Goal: Task Accomplishment & Management: Use online tool/utility

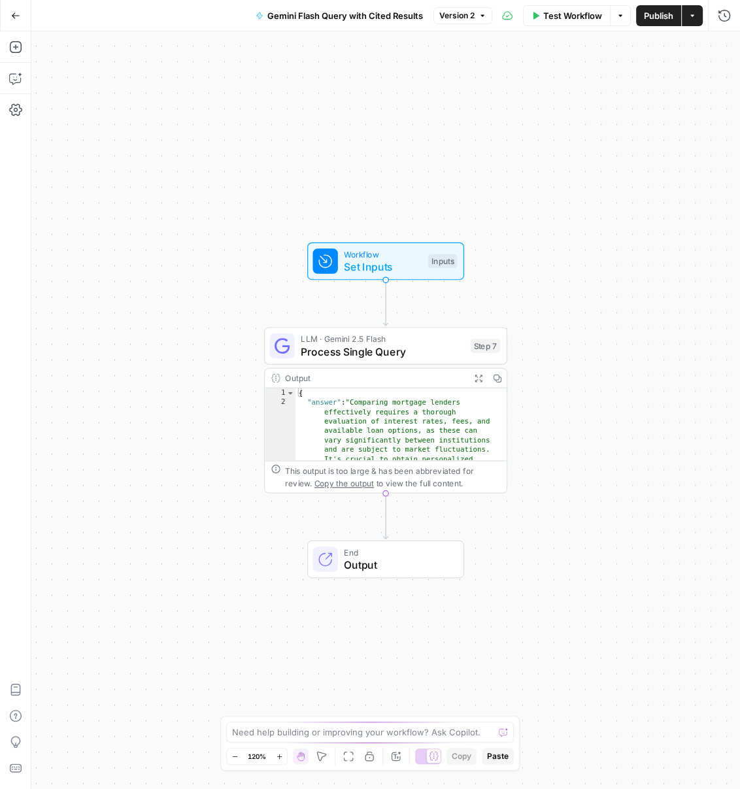
click at [12, 15] on icon "button" at bounding box center [16, 15] width 8 height 6
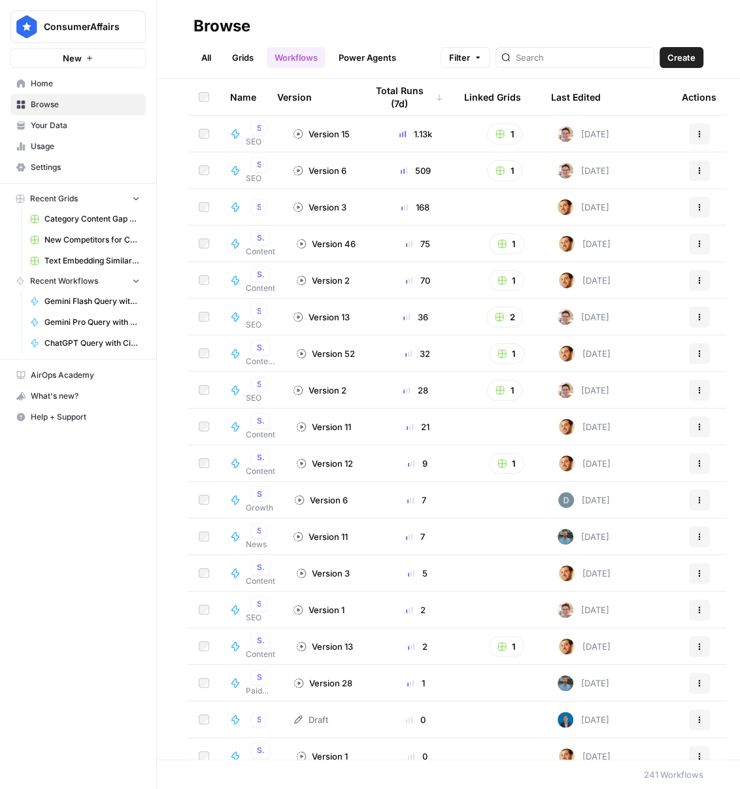
click at [208, 54] on link "All" at bounding box center [206, 57] width 25 height 21
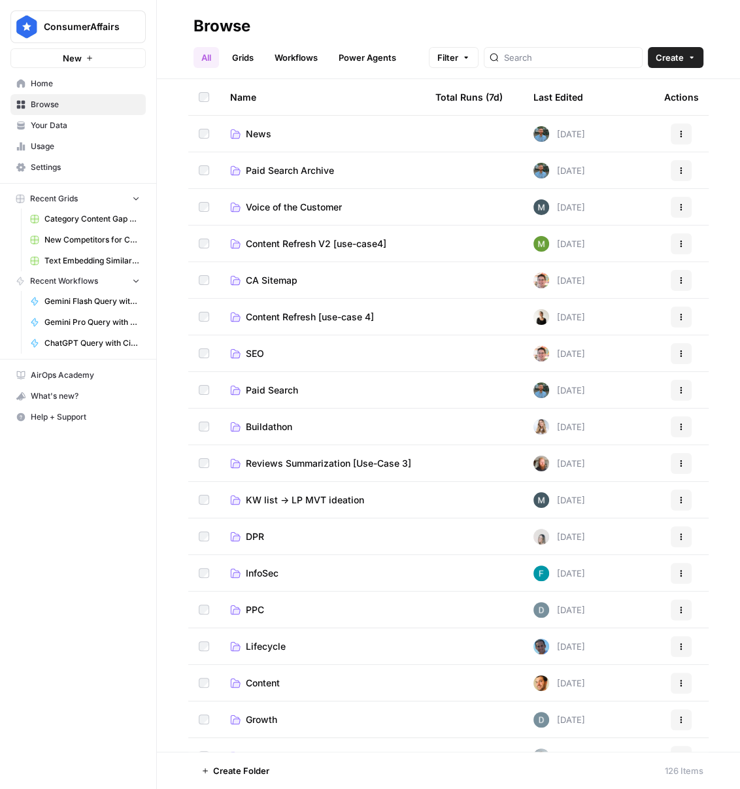
click at [246, 359] on span "SEO" at bounding box center [255, 353] width 18 height 13
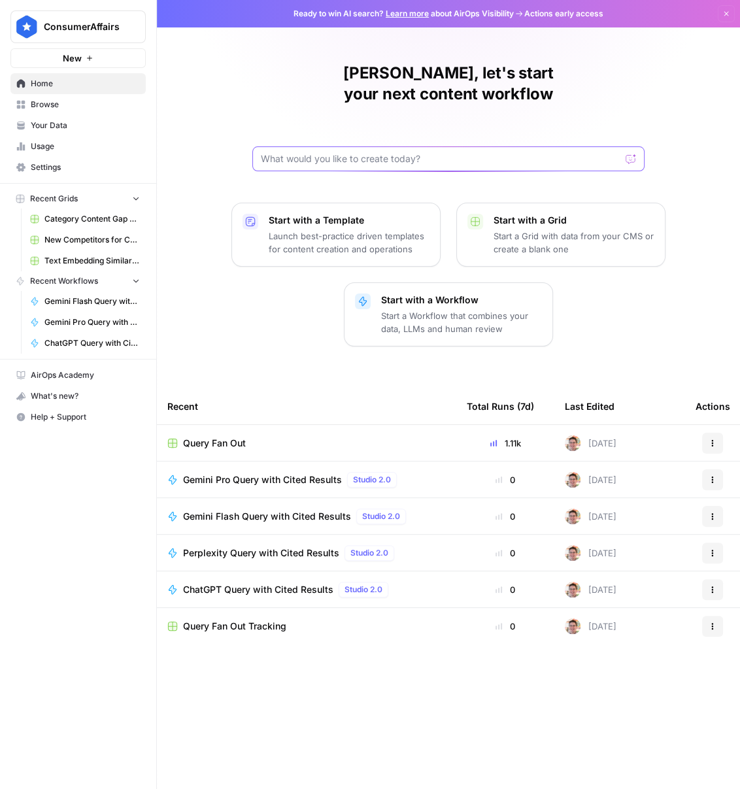
click at [330, 152] on input "text" at bounding box center [441, 158] width 360 height 13
type input "external"
click button "Send" at bounding box center [631, 158] width 17 height 17
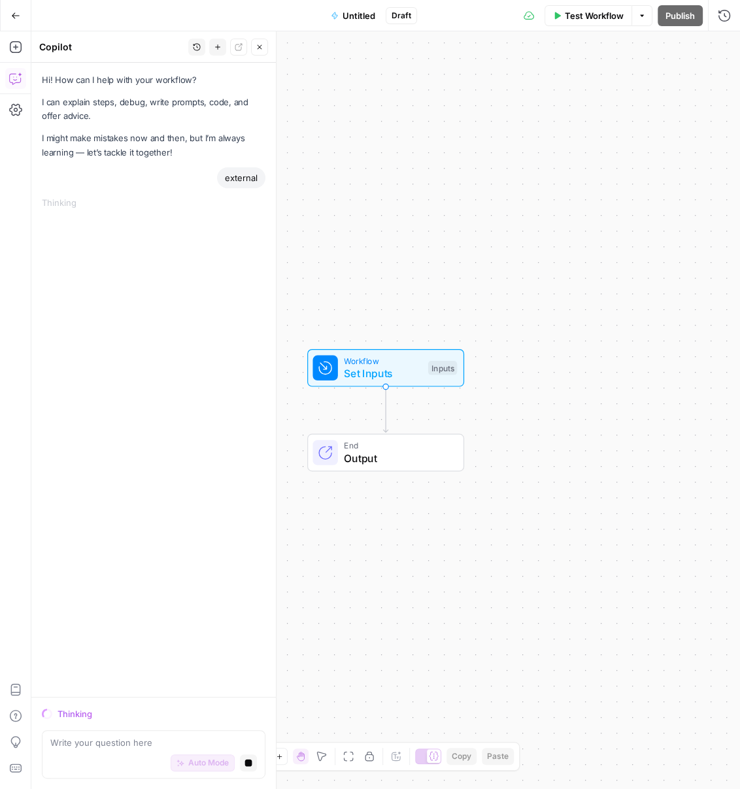
click at [644, 17] on icon "button" at bounding box center [642, 16] width 8 height 8
click at [18, 15] on button "Go Back" at bounding box center [16, 16] width 24 height 24
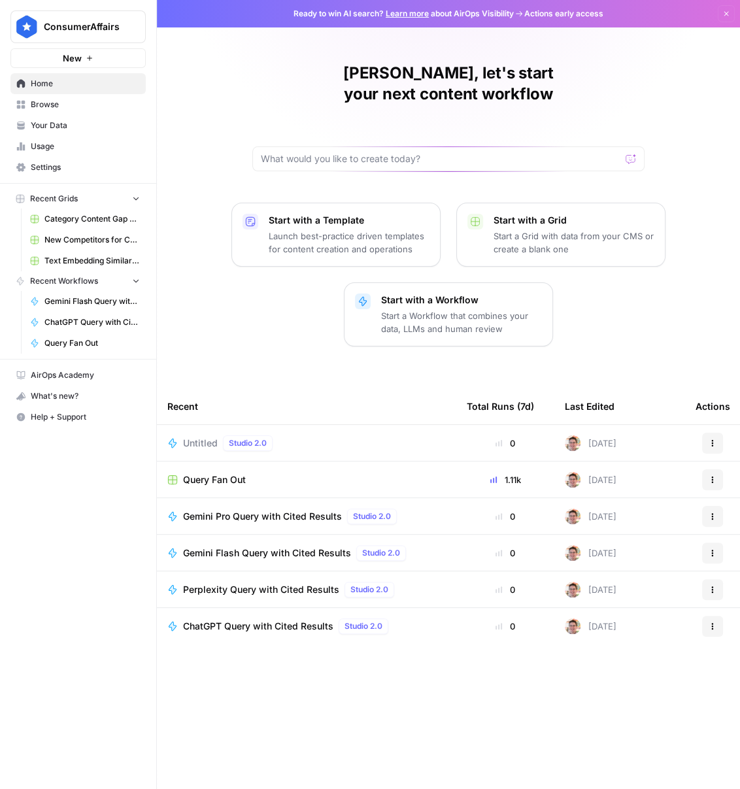
click at [717, 433] on button "Actions" at bounding box center [712, 443] width 21 height 21
click at [675, 482] on span "Delete" at bounding box center [654, 481] width 105 height 13
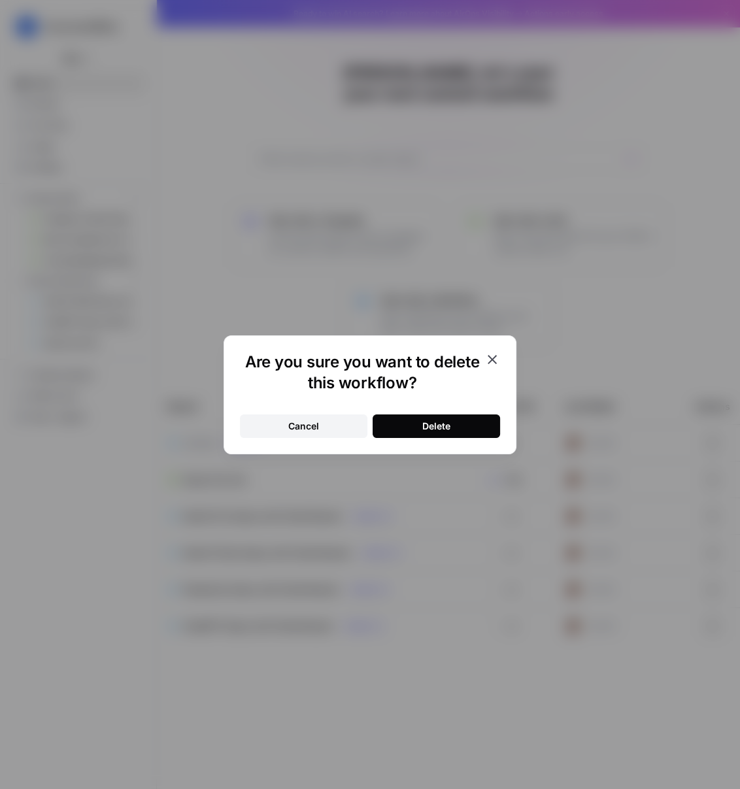
click at [435, 433] on button "Delete" at bounding box center [436, 426] width 127 height 24
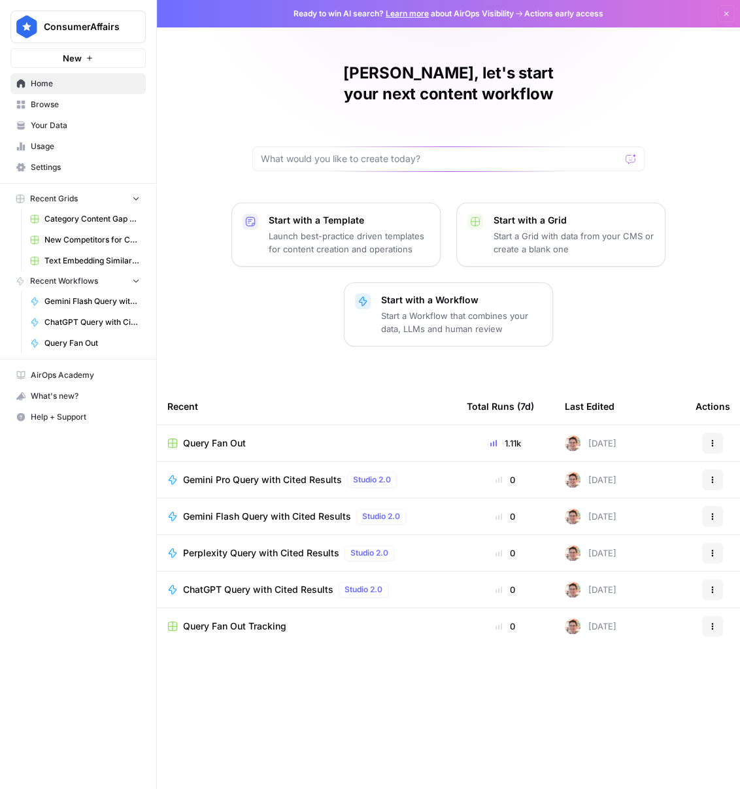
click at [54, 105] on span "Browse" at bounding box center [85, 105] width 109 height 12
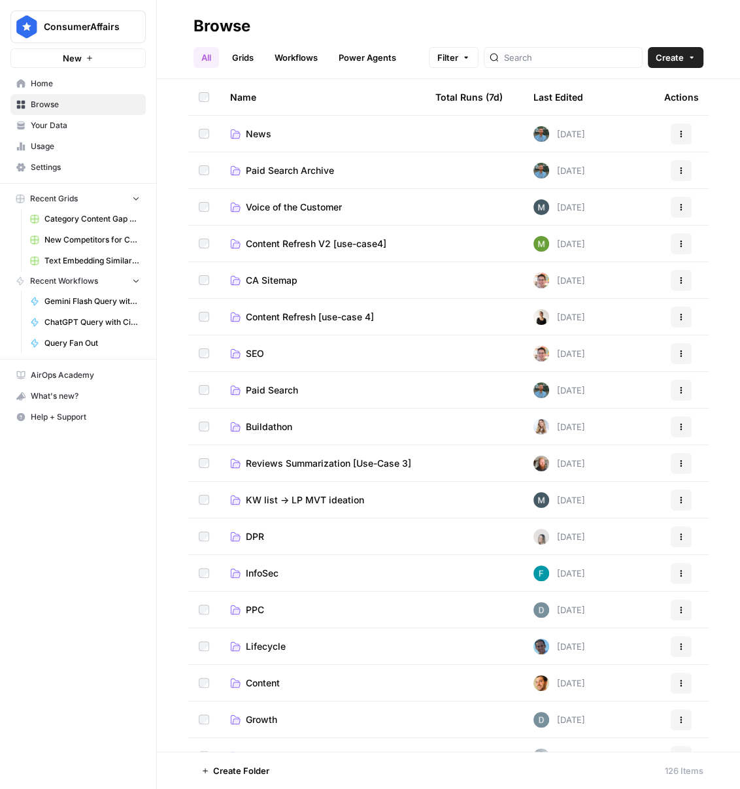
click at [383, 345] on td "SEO" at bounding box center [322, 353] width 205 height 36
click at [247, 350] on span "SEO" at bounding box center [255, 353] width 18 height 13
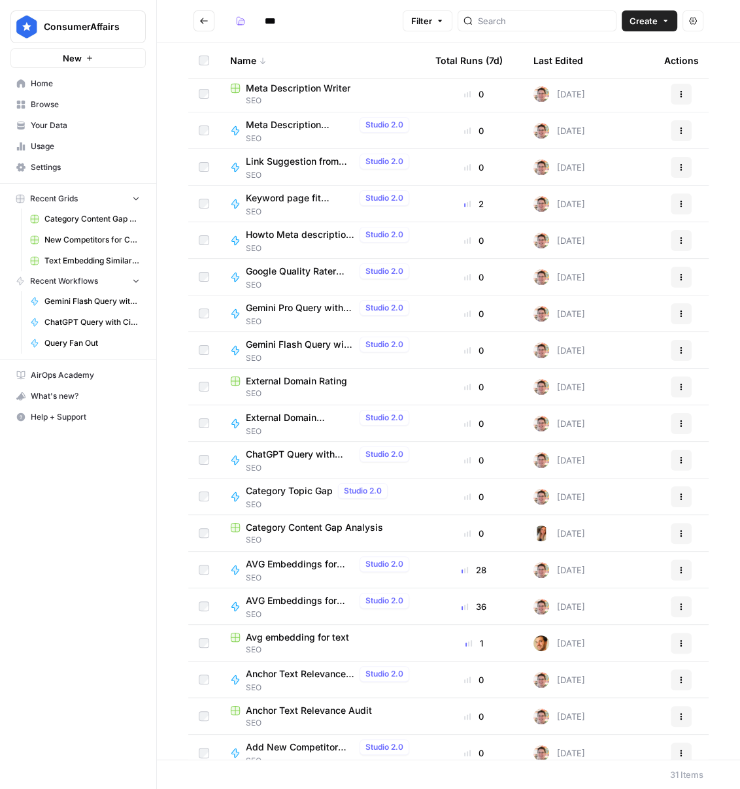
scroll to position [454, 0]
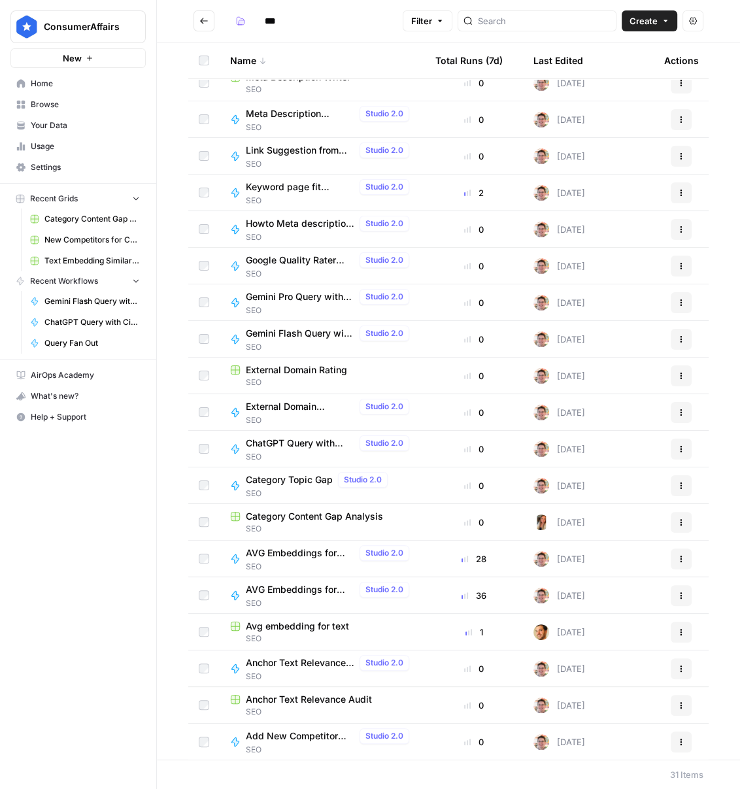
click at [293, 403] on span "External Domain Checker" at bounding box center [300, 406] width 109 height 13
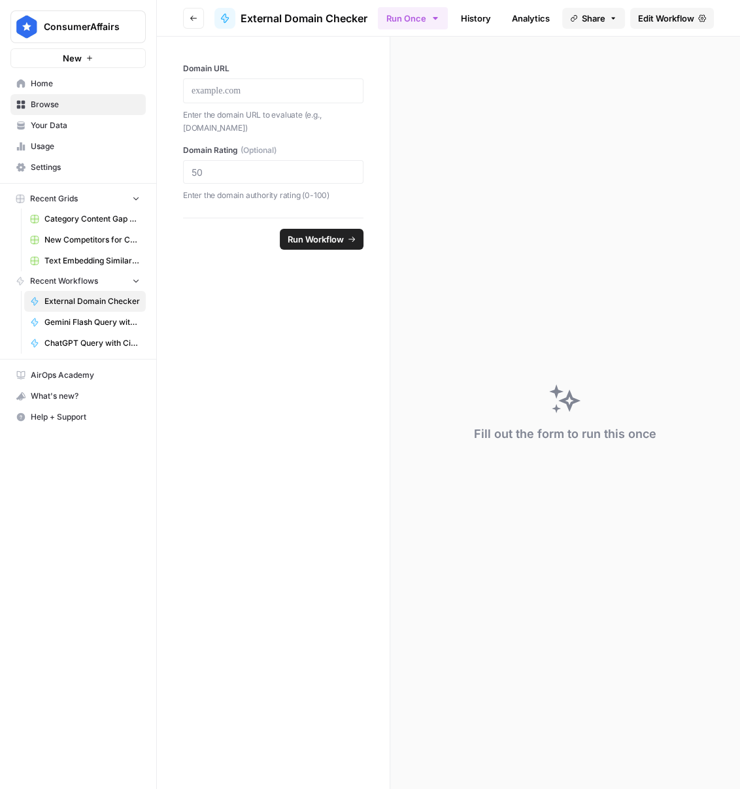
click at [656, 19] on span "Edit Workflow" at bounding box center [666, 18] width 56 height 13
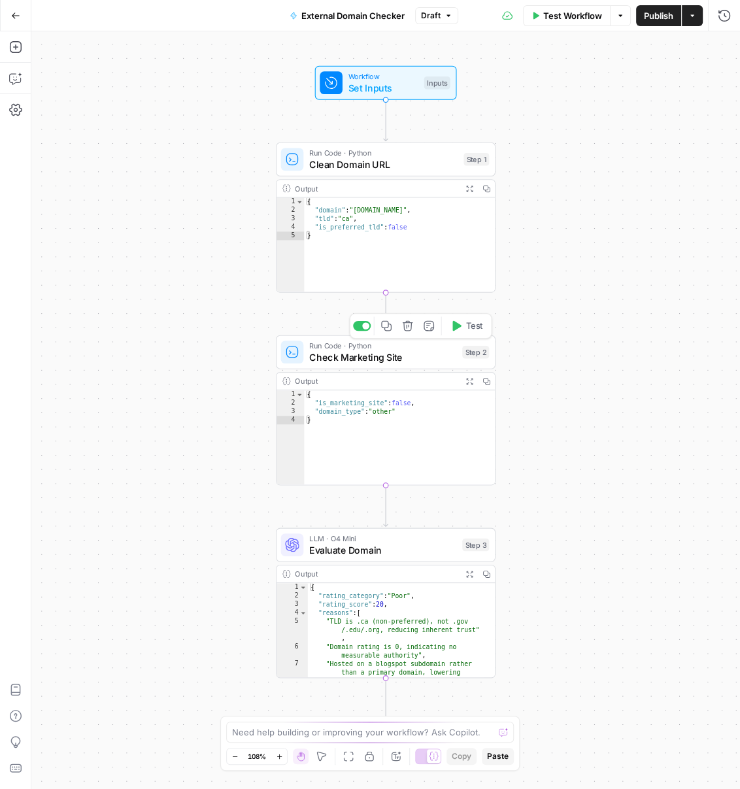
click at [366, 351] on span "Check Marketing Site" at bounding box center [382, 357] width 147 height 14
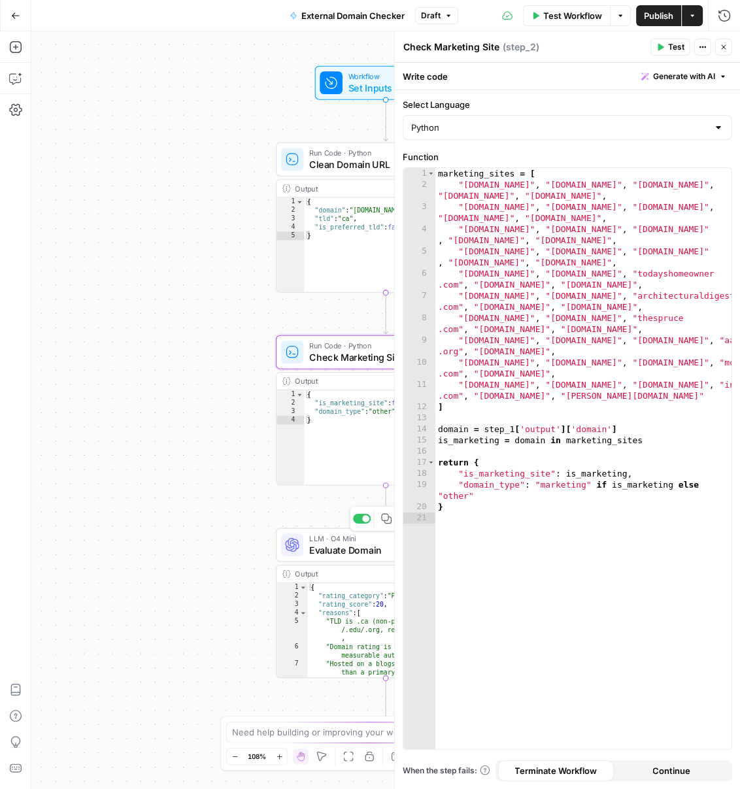
click at [330, 547] on span "Evaluate Domain" at bounding box center [382, 550] width 147 height 14
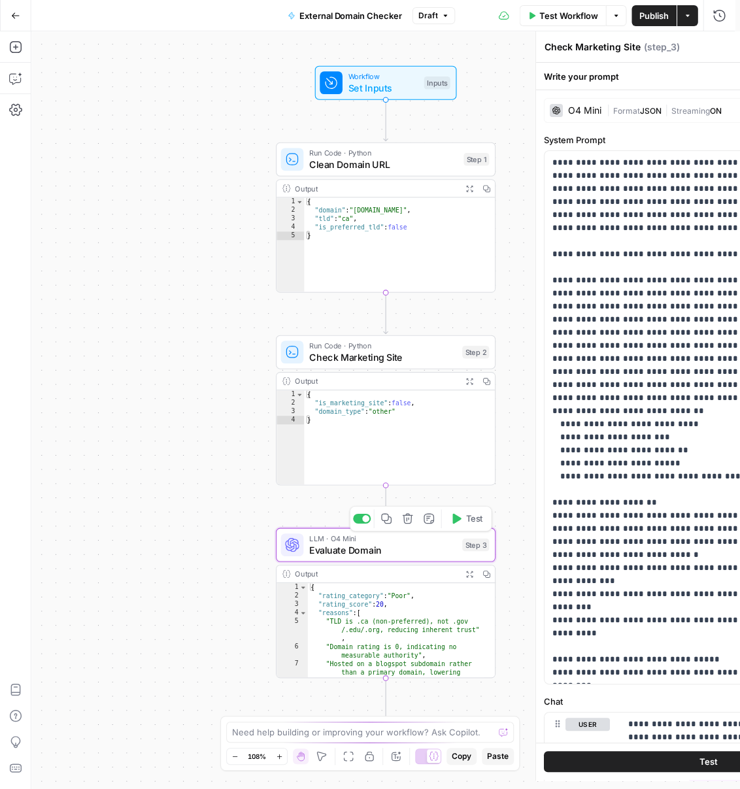
type textarea "Evaluate Domain"
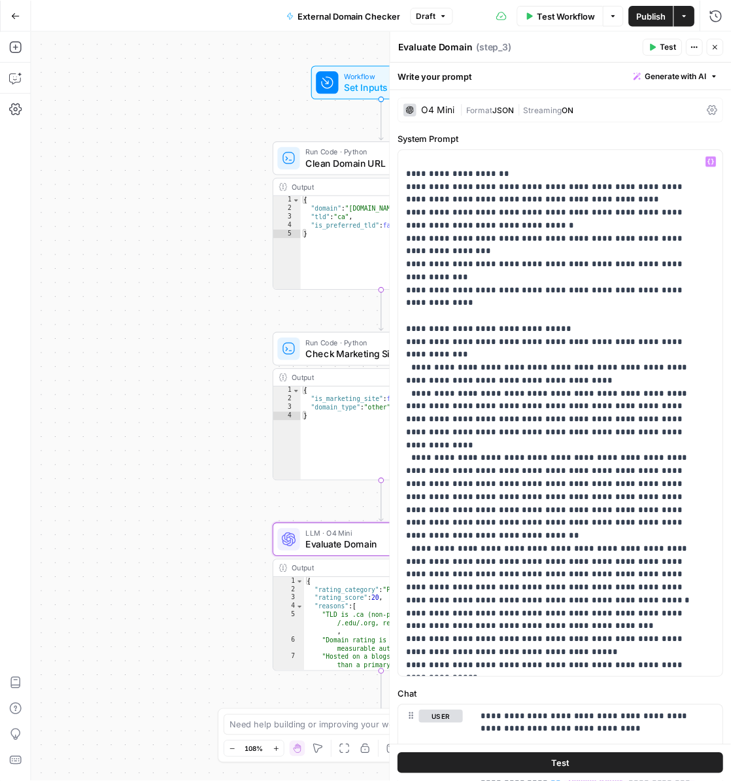
scroll to position [99, 0]
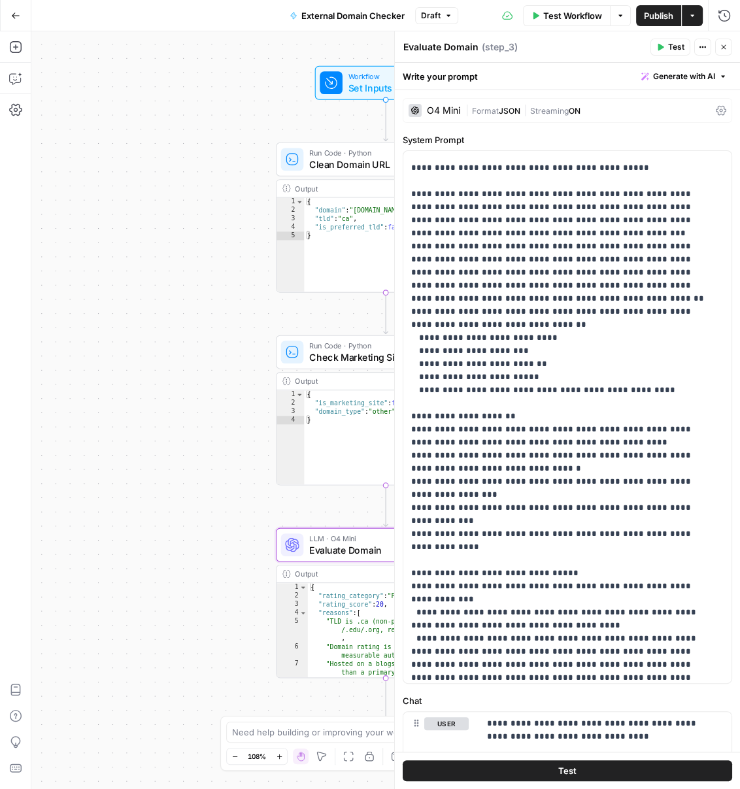
click at [11, 15] on icon "button" at bounding box center [15, 15] width 9 height 9
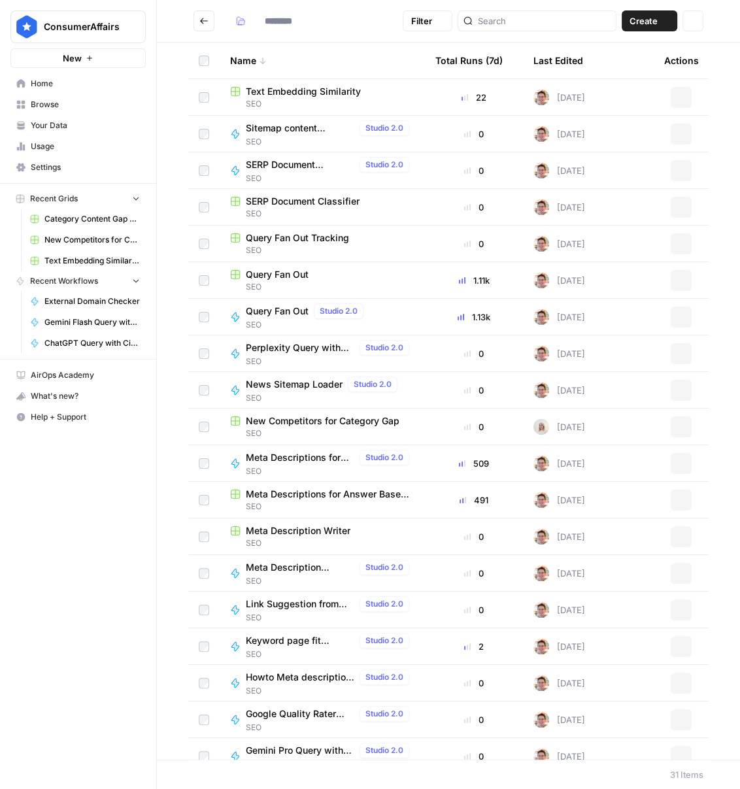
type input "***"
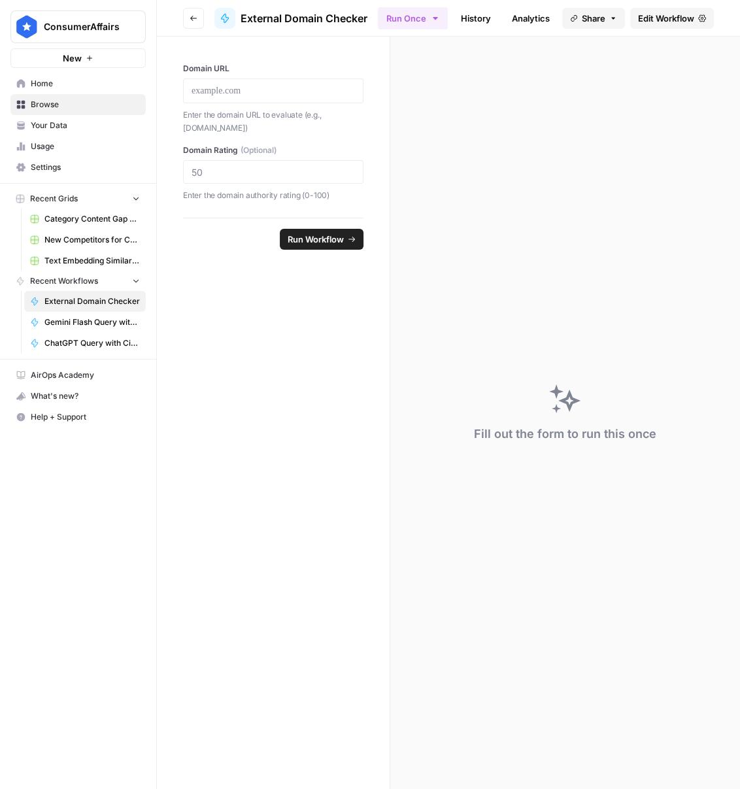
click at [658, 16] on span "Edit Workflow" at bounding box center [666, 18] width 56 height 13
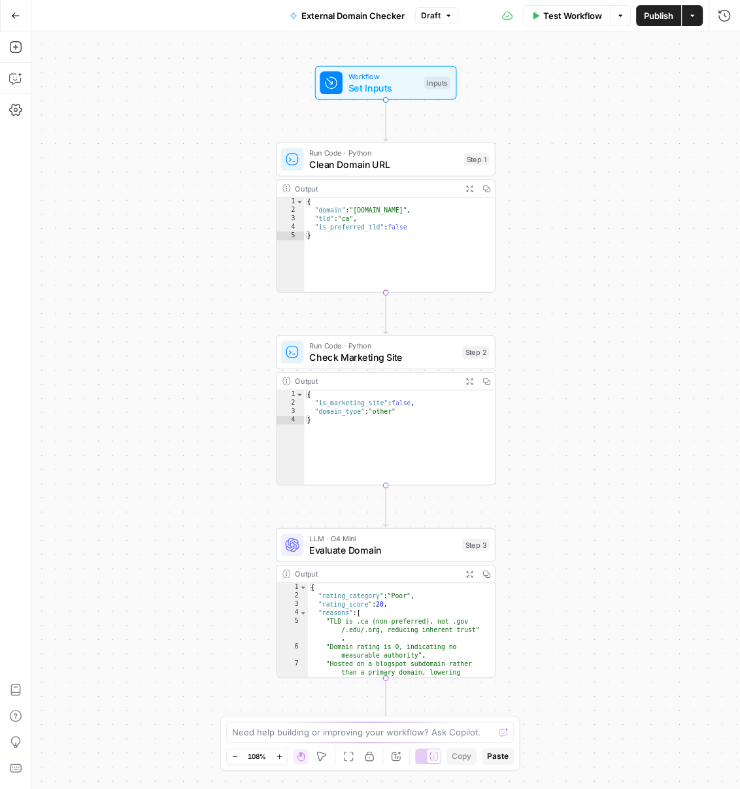
click at [377, 365] on div "Run Code · Python Check Marketing Site Step 2 Copy step Delete step Add Note Te…" at bounding box center [386, 352] width 220 height 34
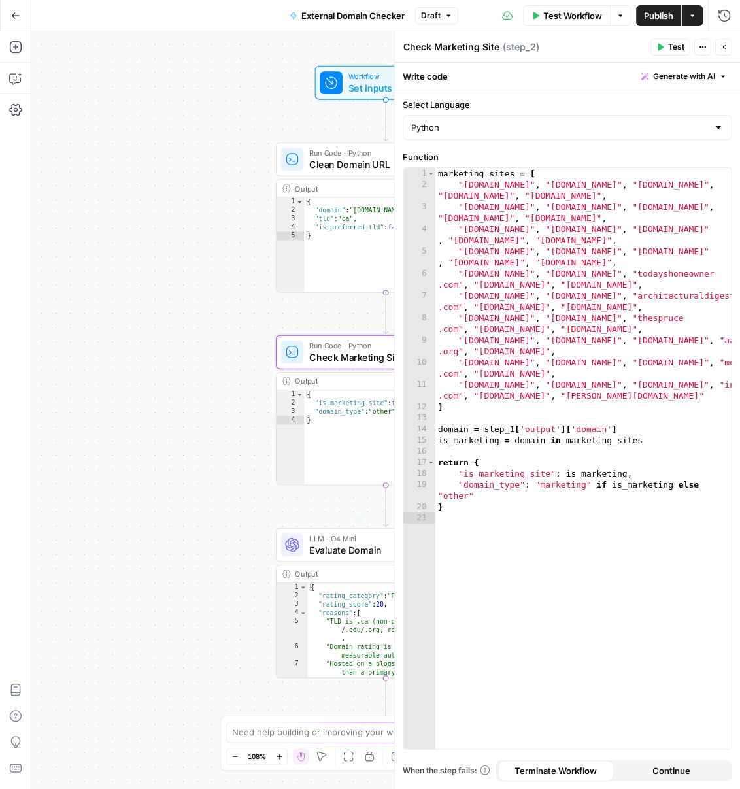
click at [318, 554] on span "Evaluate Domain" at bounding box center [382, 550] width 147 height 14
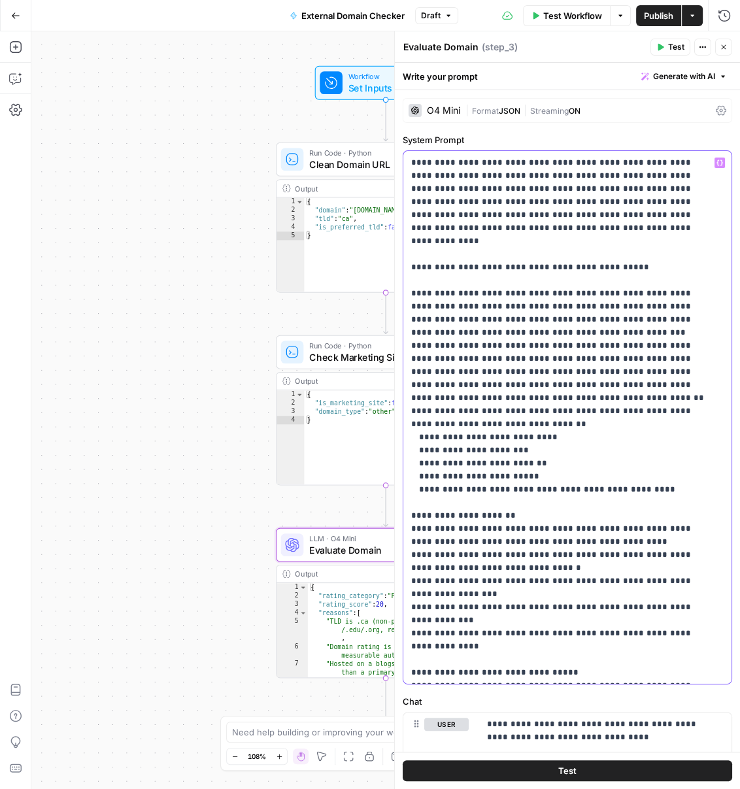
click at [548, 586] on p "**********" at bounding box center [558, 587] width 295 height 863
click at [528, 306] on p "**********" at bounding box center [558, 587] width 295 height 863
click at [537, 318] on p "**********" at bounding box center [558, 587] width 295 height 863
click at [559, 322] on p "**********" at bounding box center [558, 587] width 295 height 863
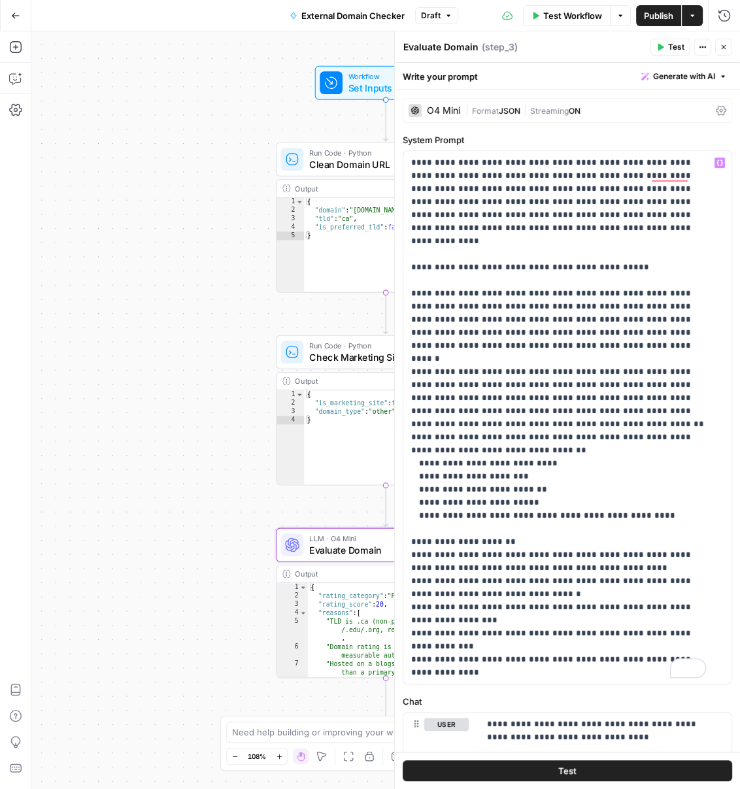
click at [653, 7] on button "Publish" at bounding box center [658, 15] width 45 height 21
click at [578, 14] on span "Test Workflow" at bounding box center [572, 15] width 59 height 13
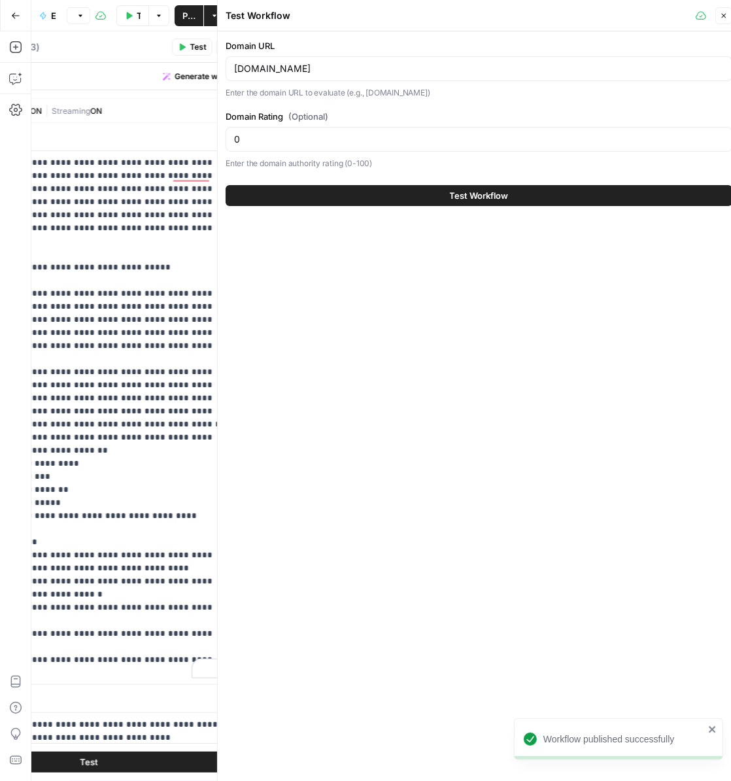
click at [341, 79] on div "googleprojectzero.blogspot.ca" at bounding box center [479, 68] width 507 height 25
click at [343, 69] on input "googleprojectzero.blogspot.ca" at bounding box center [479, 68] width 490 height 13
type input "aarp.org"
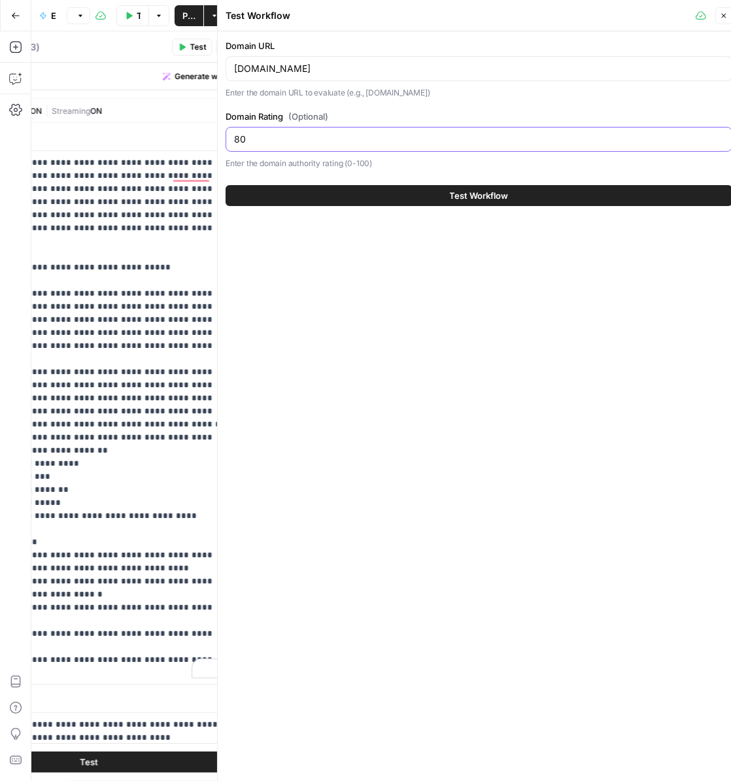
type input "80"
click at [302, 194] on button "Test Workflow" at bounding box center [479, 195] width 507 height 21
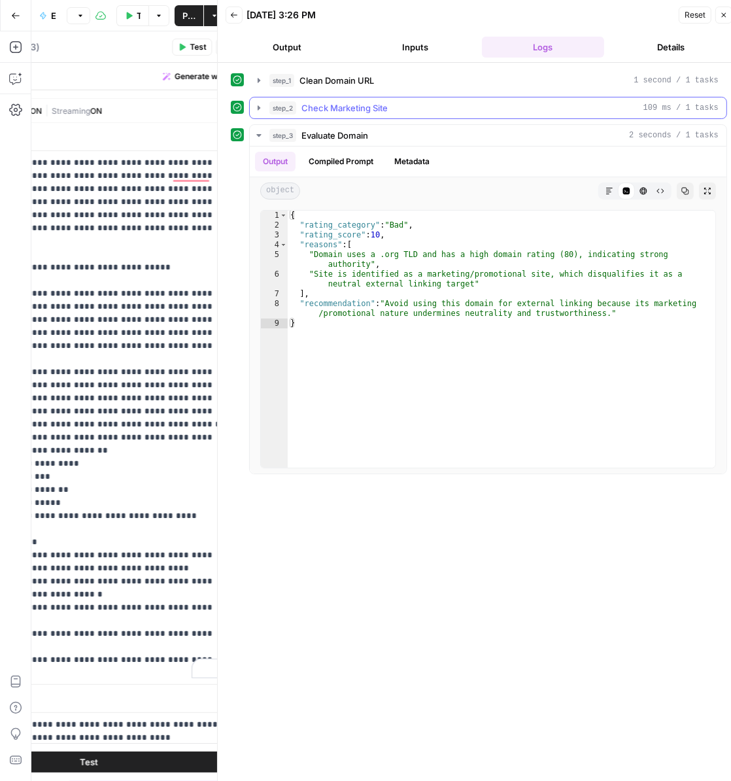
click at [353, 108] on span "Check Marketing Site" at bounding box center [344, 107] width 86 height 13
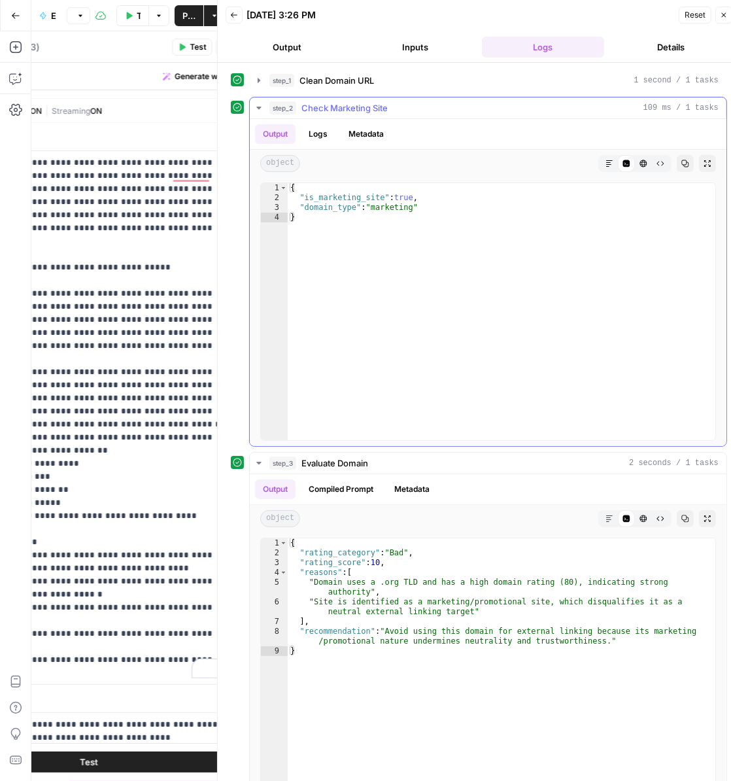
click at [309, 110] on span "Check Marketing Site" at bounding box center [344, 107] width 86 height 13
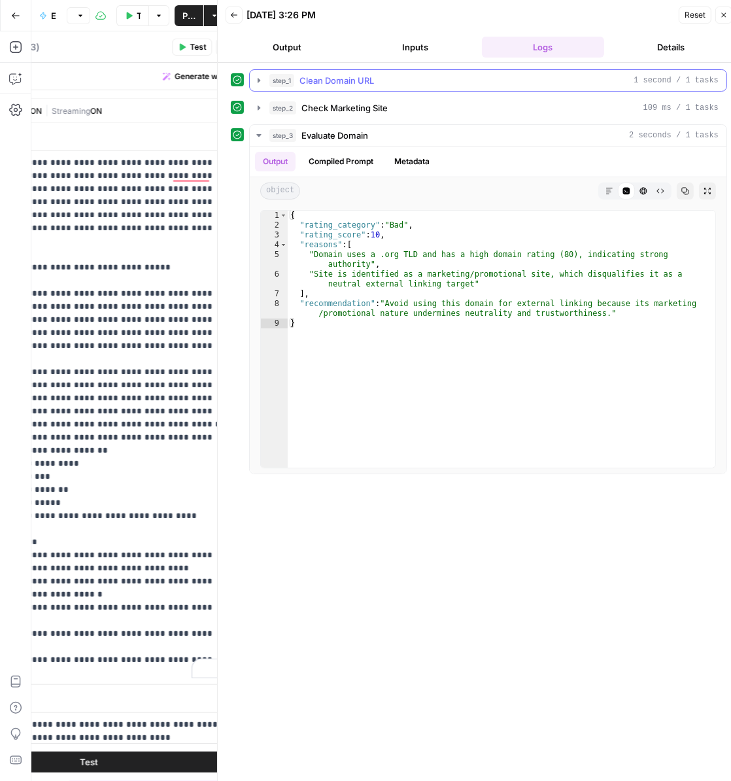
click at [290, 81] on span "step_1" at bounding box center [281, 80] width 25 height 13
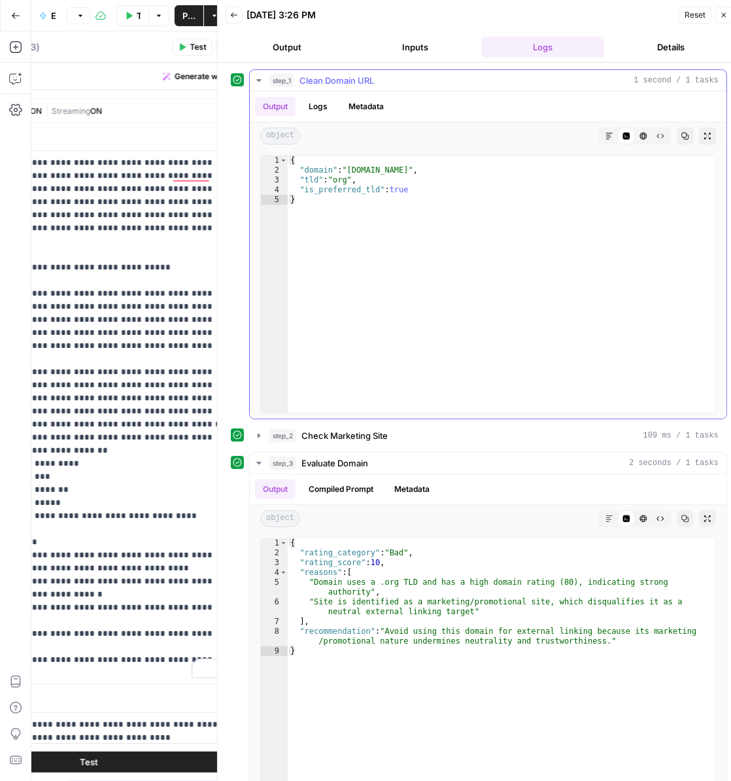
click at [264, 80] on button "step_1 Clean Domain URL 1 second / 1 tasks" at bounding box center [488, 80] width 477 height 21
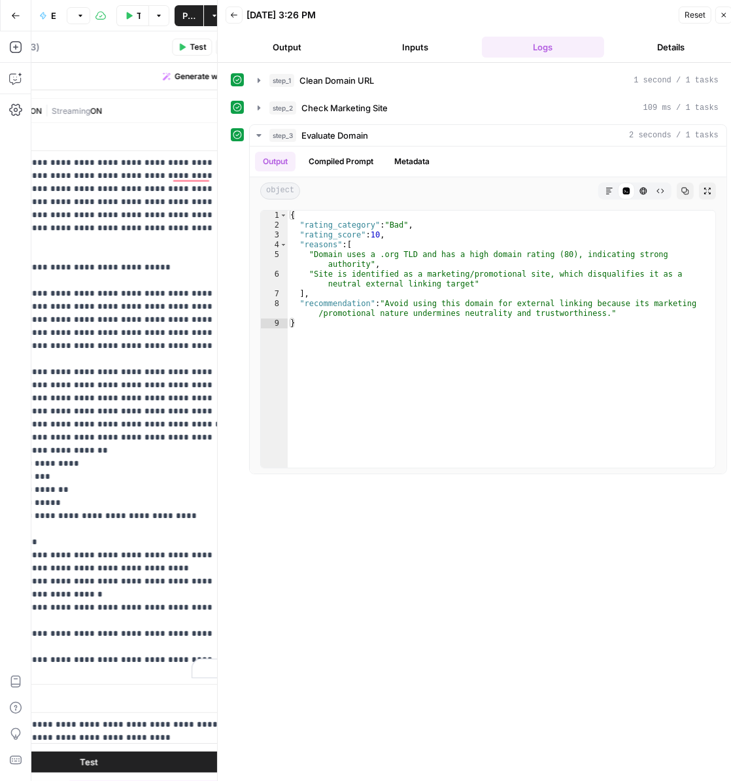
click at [235, 18] on icon "button" at bounding box center [234, 15] width 8 height 8
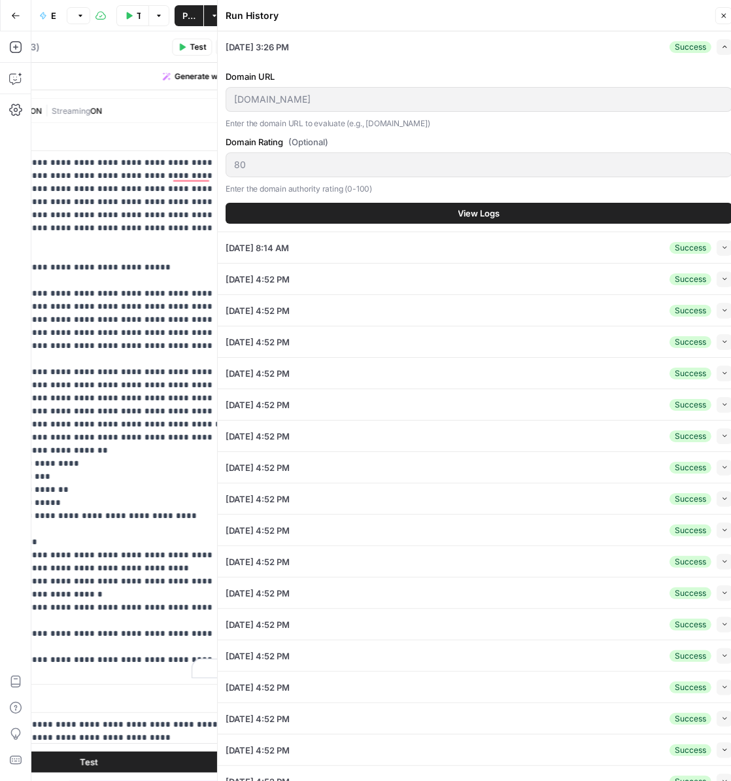
click at [0, 0] on div "Run History" at bounding box center [0, 0] width 0 height 0
click at [719, 10] on button "Close" at bounding box center [723, 15] width 17 height 17
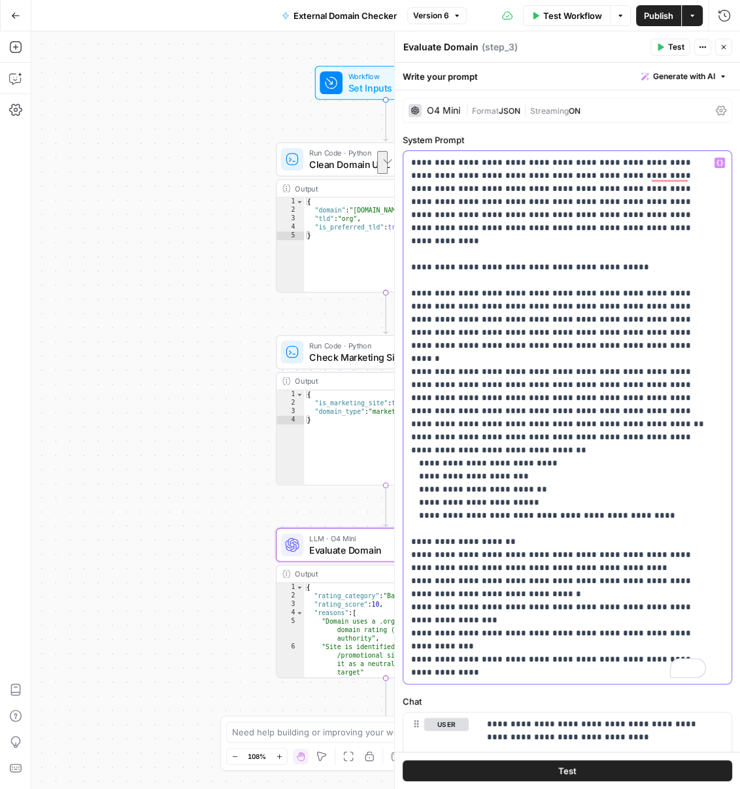
drag, startPoint x: 534, startPoint y: 336, endPoint x: 540, endPoint y: 319, distance: 18.0
click at [540, 319] on p "**********" at bounding box center [558, 594] width 295 height 876
drag, startPoint x: 556, startPoint y: 322, endPoint x: 547, endPoint y: 322, distance: 9.2
click at [556, 322] on p "**********" at bounding box center [558, 594] width 295 height 876
drag, startPoint x: 543, startPoint y: 318, endPoint x: 443, endPoint y: 334, distance: 100.6
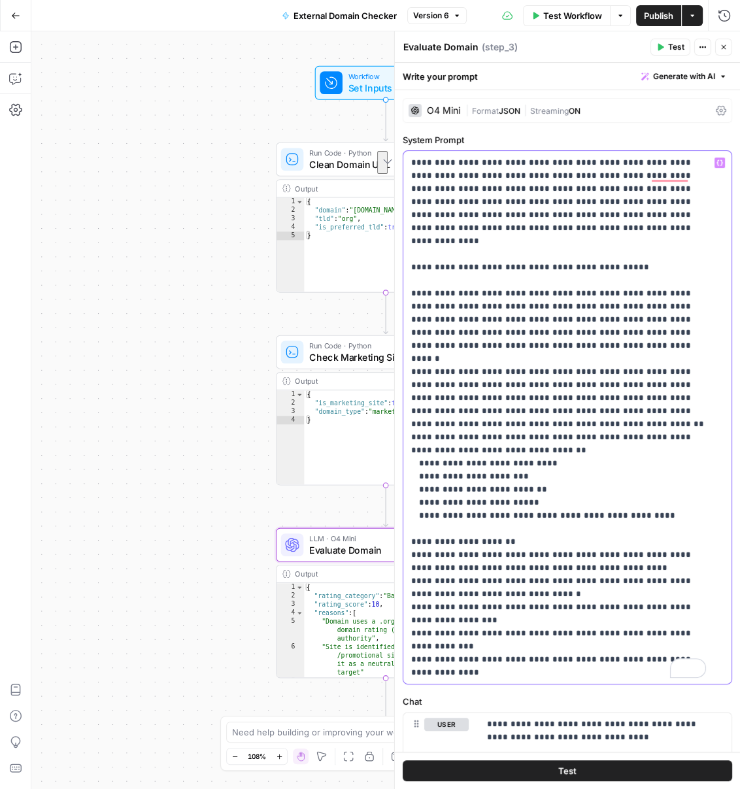
click at [443, 334] on p "**********" at bounding box center [558, 594] width 295 height 876
copy p "**********"
click at [532, 394] on p "**********" at bounding box center [558, 594] width 295 height 876
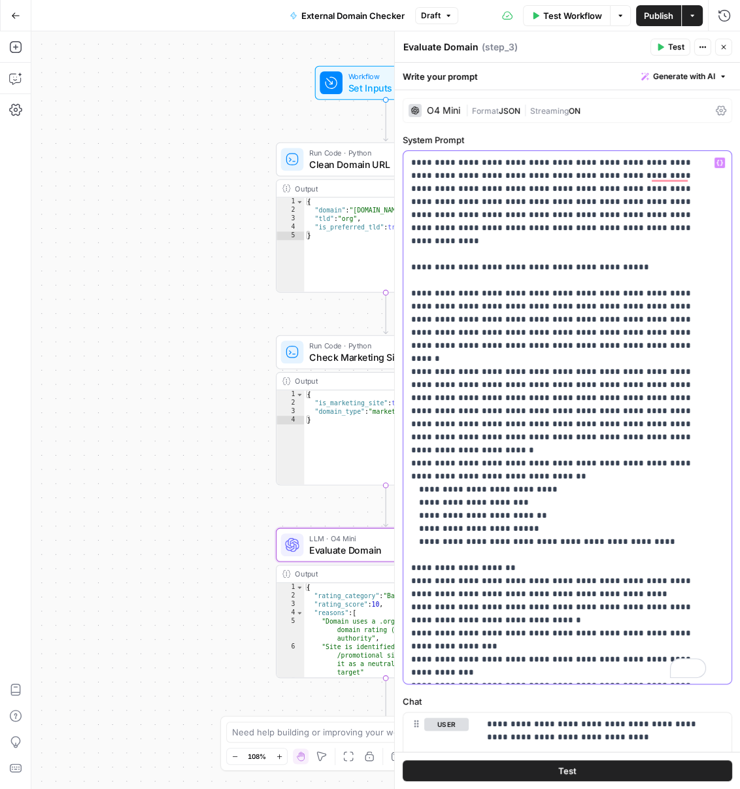
click at [613, 563] on p "**********" at bounding box center [558, 600] width 295 height 889
click at [601, 567] on p "**********" at bounding box center [558, 600] width 295 height 889
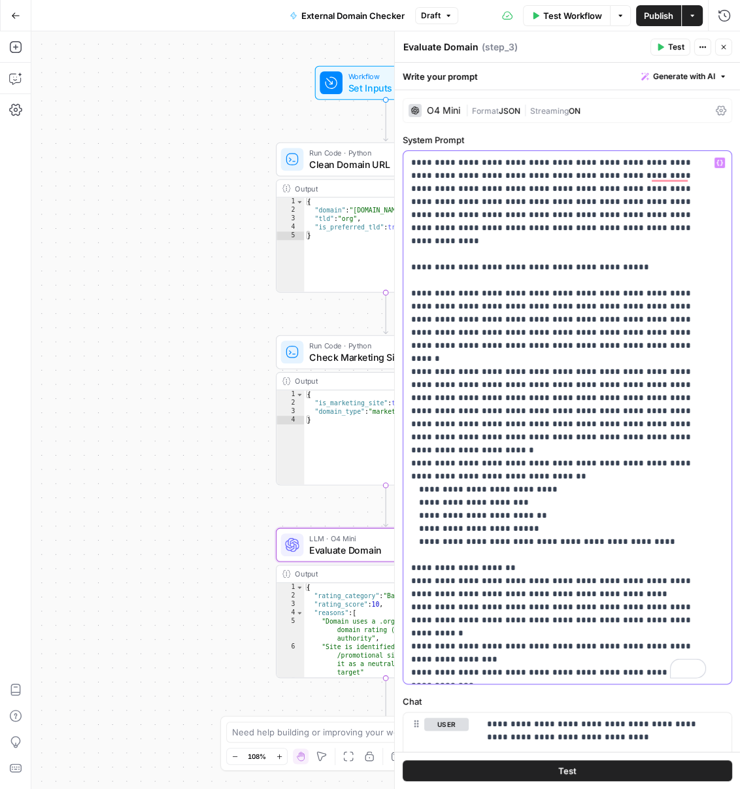
click at [454, 583] on p "**********" at bounding box center [558, 600] width 295 height 889
click at [606, 575] on p "**********" at bounding box center [558, 600] width 295 height 889
click at [605, 569] on p "**********" at bounding box center [558, 600] width 295 height 889
click at [560, 411] on p "**********" at bounding box center [558, 600] width 295 height 889
click at [574, 411] on p "**********" at bounding box center [558, 600] width 295 height 889
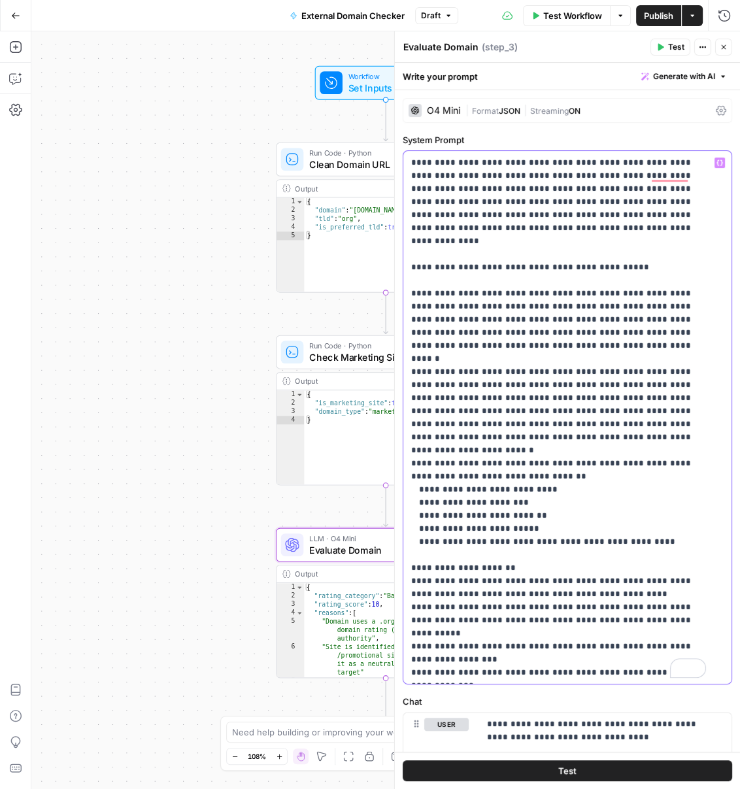
drag, startPoint x: 566, startPoint y: 411, endPoint x: 586, endPoint y: 408, distance: 20.5
click at [567, 411] on p "**********" at bounding box center [558, 600] width 295 height 889
click at [571, 776] on button "Test" at bounding box center [568, 770] width 330 height 21
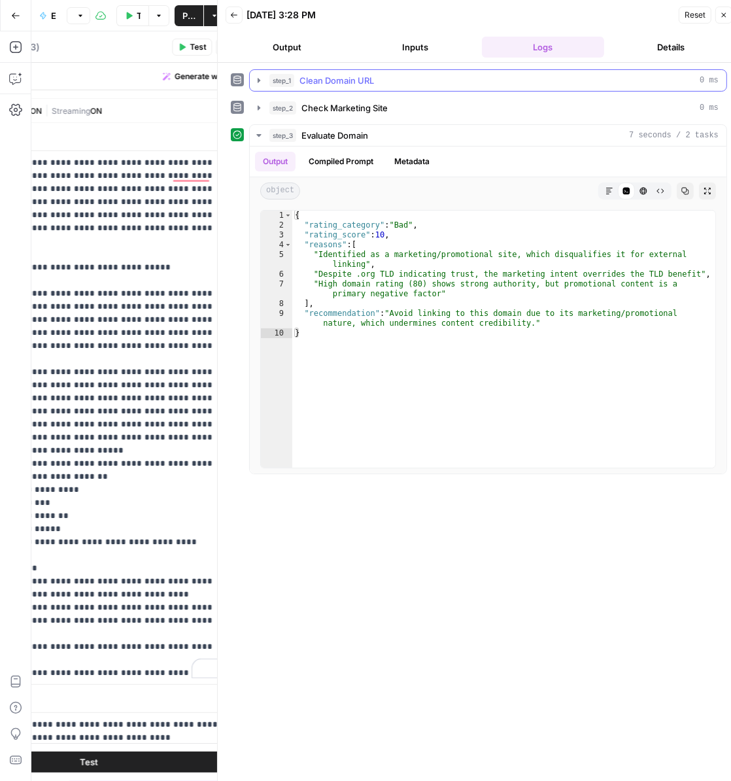
click at [256, 82] on icon "button" at bounding box center [259, 80] width 10 height 10
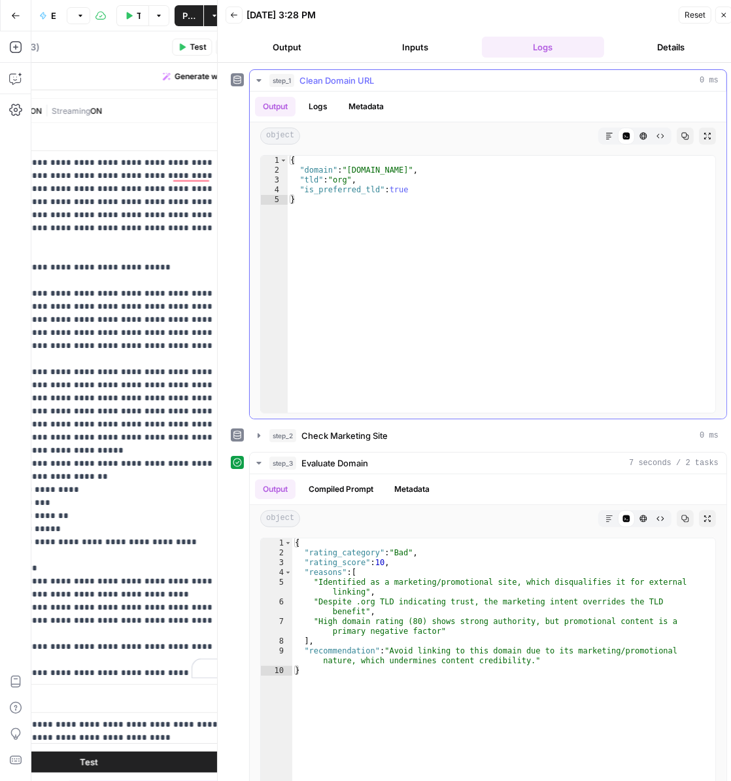
click at [256, 82] on icon "button" at bounding box center [259, 80] width 10 height 10
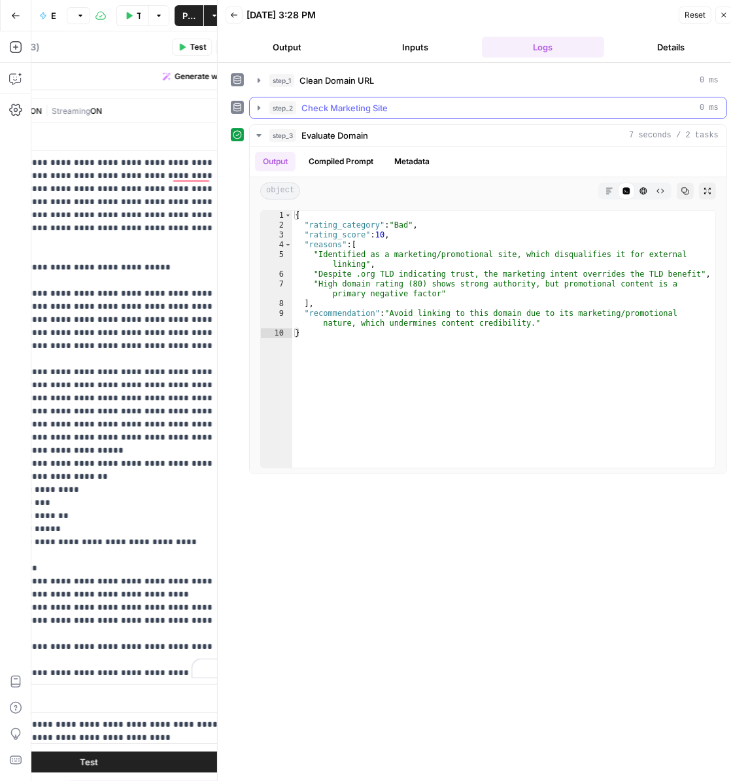
click at [265, 108] on button "step_2 Check Marketing Site 0 ms" at bounding box center [488, 107] width 477 height 21
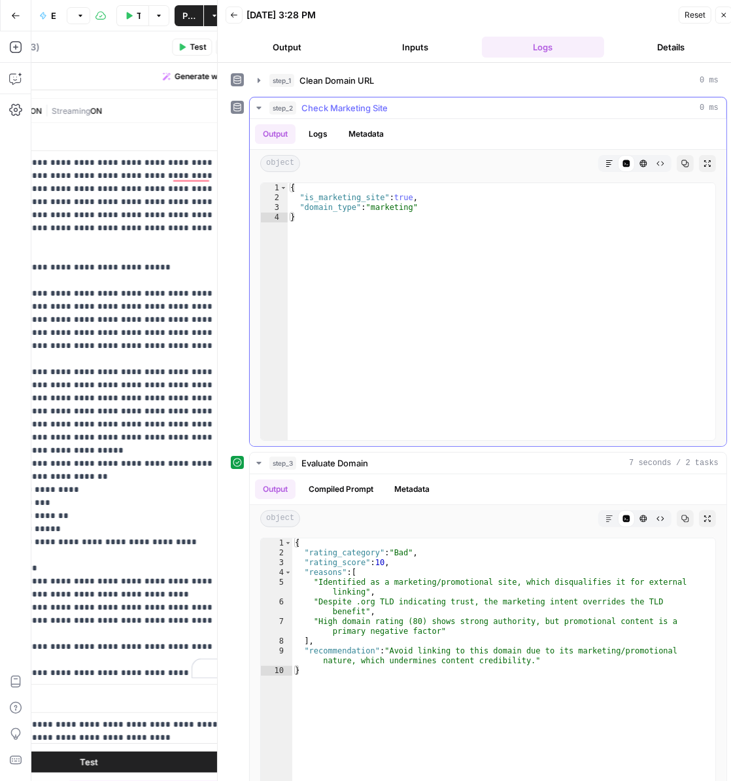
click at [265, 108] on button "step_2 Check Marketing Site 0 ms" at bounding box center [488, 107] width 477 height 21
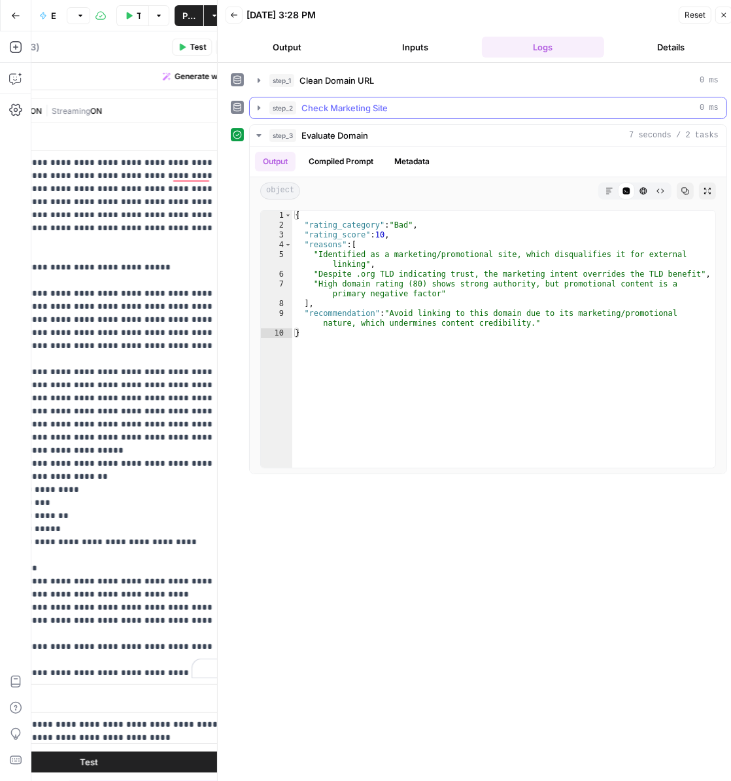
click at [265, 108] on button "step_2 Check Marketing Site 0 ms" at bounding box center [488, 107] width 477 height 21
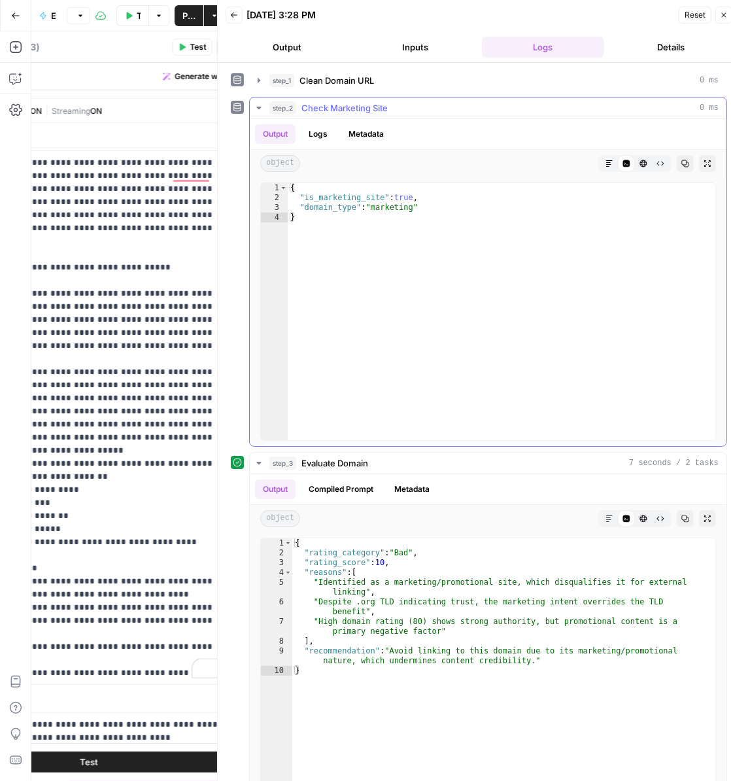
click at [265, 108] on button "step_2 Check Marketing Site 0 ms" at bounding box center [488, 107] width 477 height 21
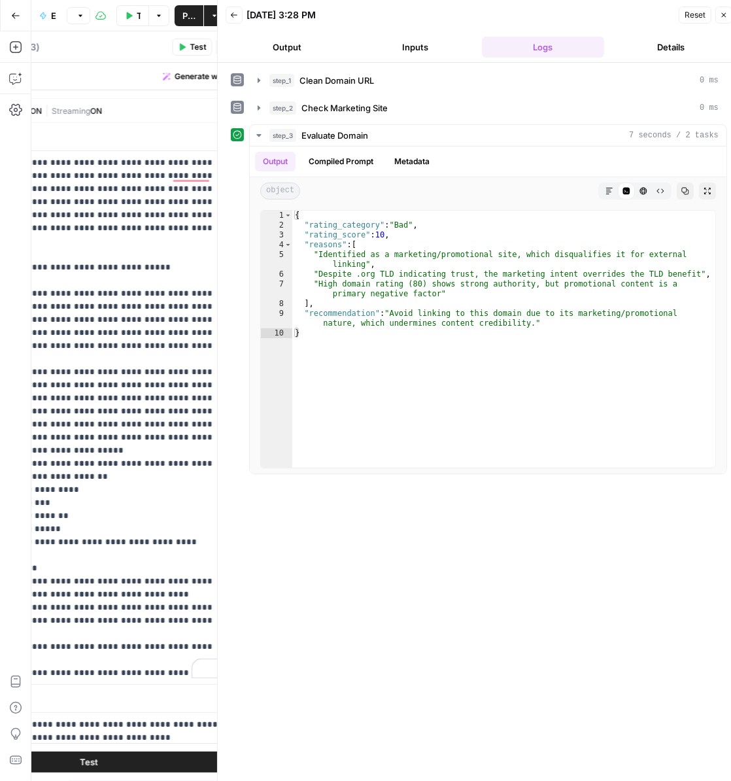
click at [726, 13] on icon "button" at bounding box center [724, 15] width 8 height 8
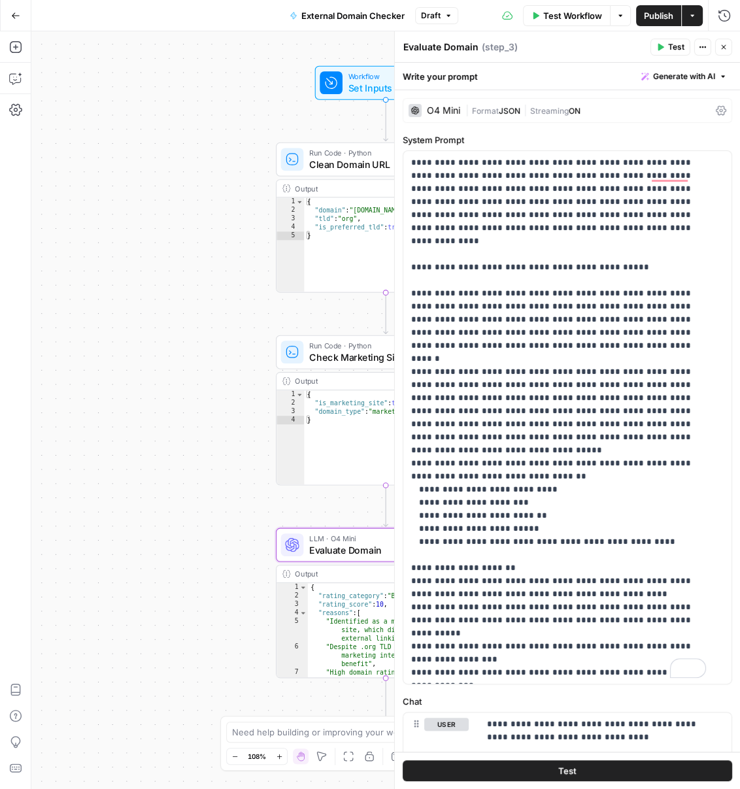
click at [333, 365] on div "Run Code · Python Check Marketing Site Step 2 Copy step Delete step Add Note Te…" at bounding box center [386, 352] width 220 height 34
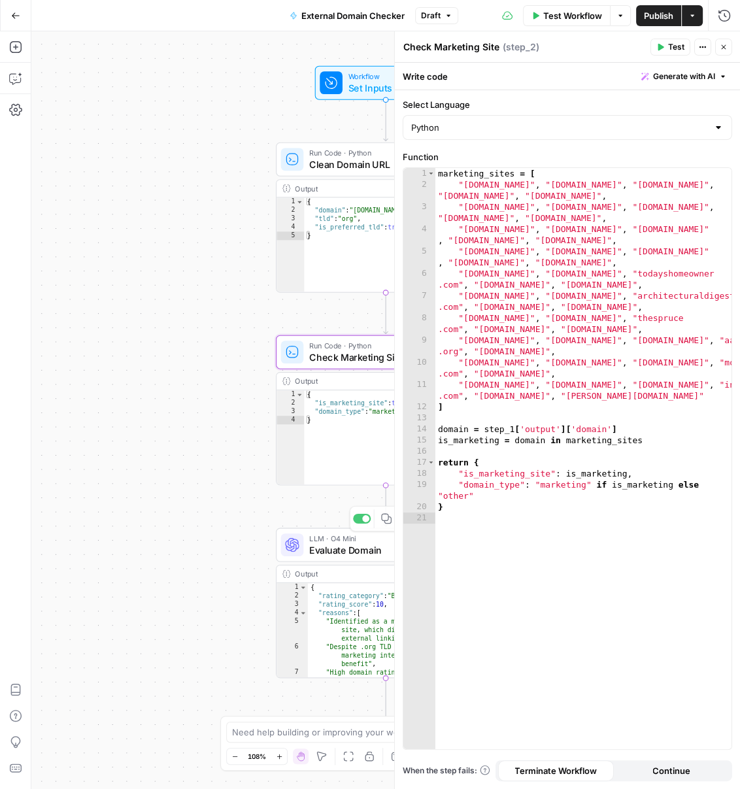
click at [269, 552] on div "Workflow Set Inputs Inputs Run Code · Python Clean Domain URL Step 1 Output Exp…" at bounding box center [385, 410] width 709 height 758
click at [658, 16] on span "Publish" at bounding box center [658, 15] width 29 height 13
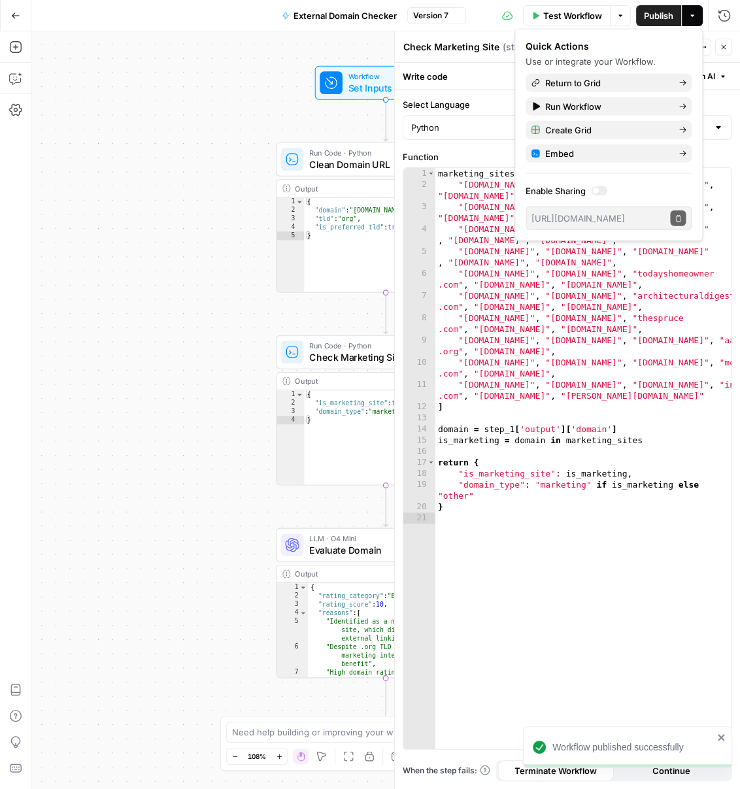
click at [562, 11] on span "Test Workflow" at bounding box center [572, 15] width 59 height 13
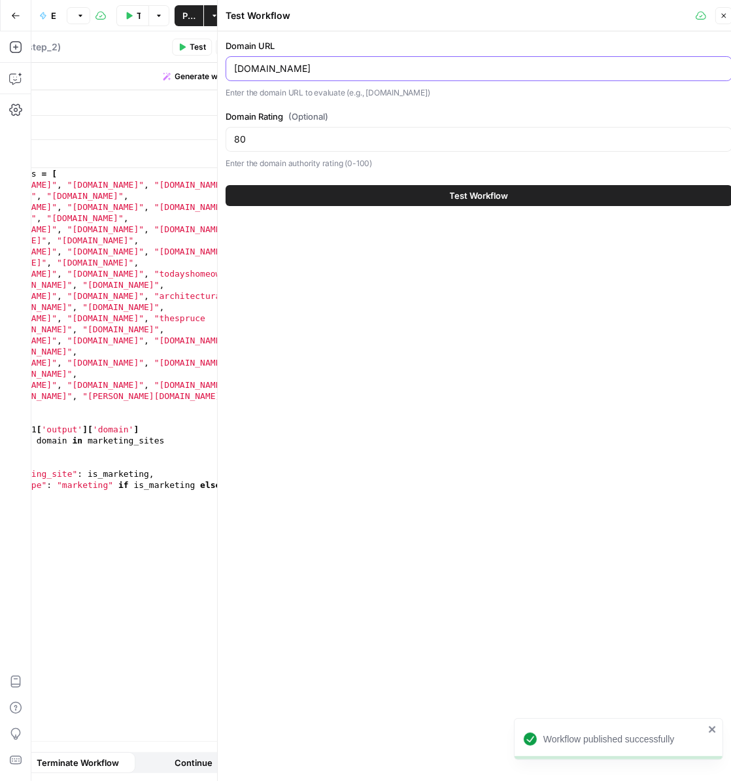
click at [321, 74] on input "aarp.org" at bounding box center [479, 68] width 490 height 13
paste input "http://revermont.org/"
type input "http://revermont.org/"
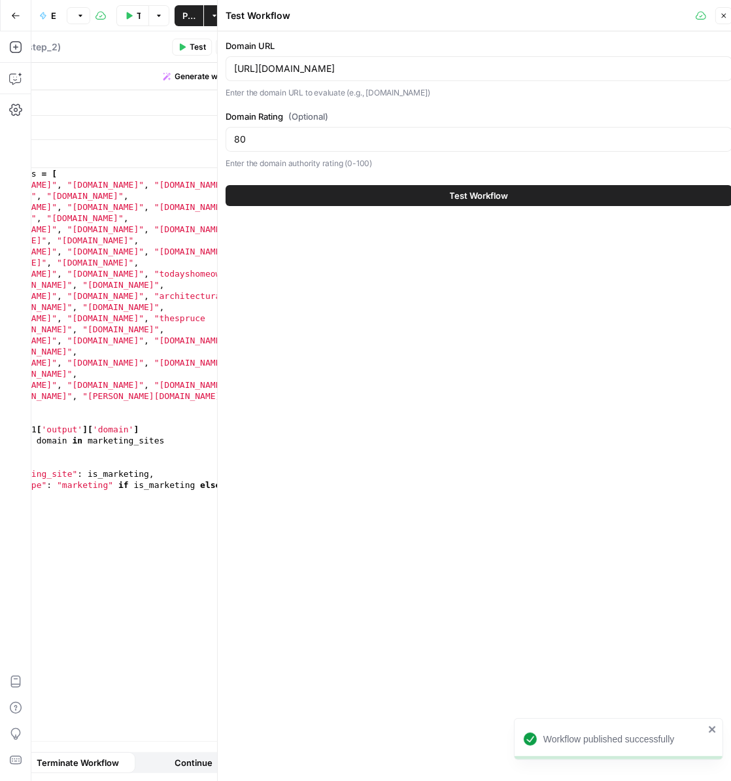
click at [367, 199] on button "Test Workflow" at bounding box center [479, 195] width 507 height 21
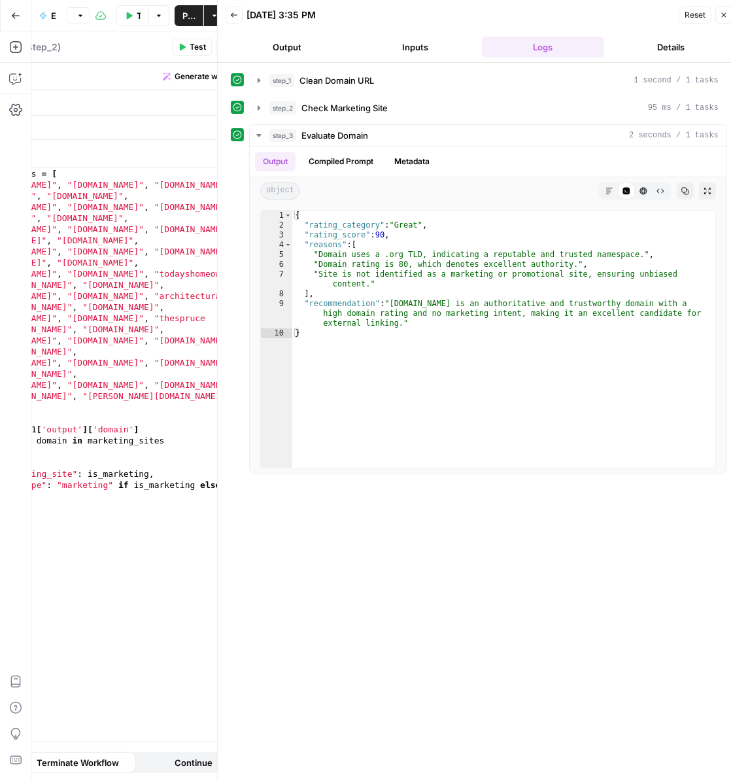
click at [138, 15] on span "Test Workflow" at bounding box center [139, 15] width 4 height 13
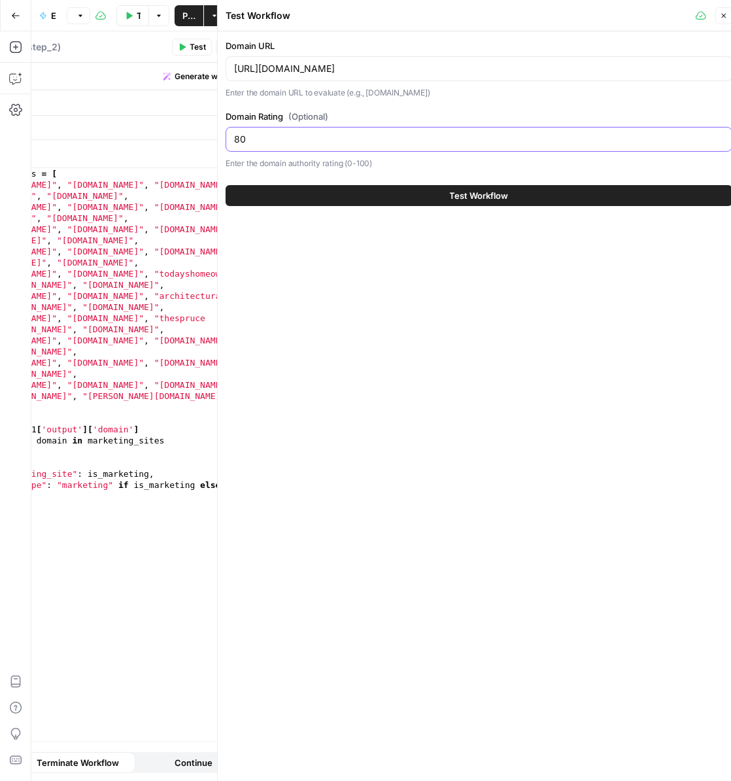
click at [260, 140] on input "80" at bounding box center [479, 139] width 490 height 13
type input "47"
click at [282, 194] on button "Test Workflow" at bounding box center [479, 195] width 507 height 21
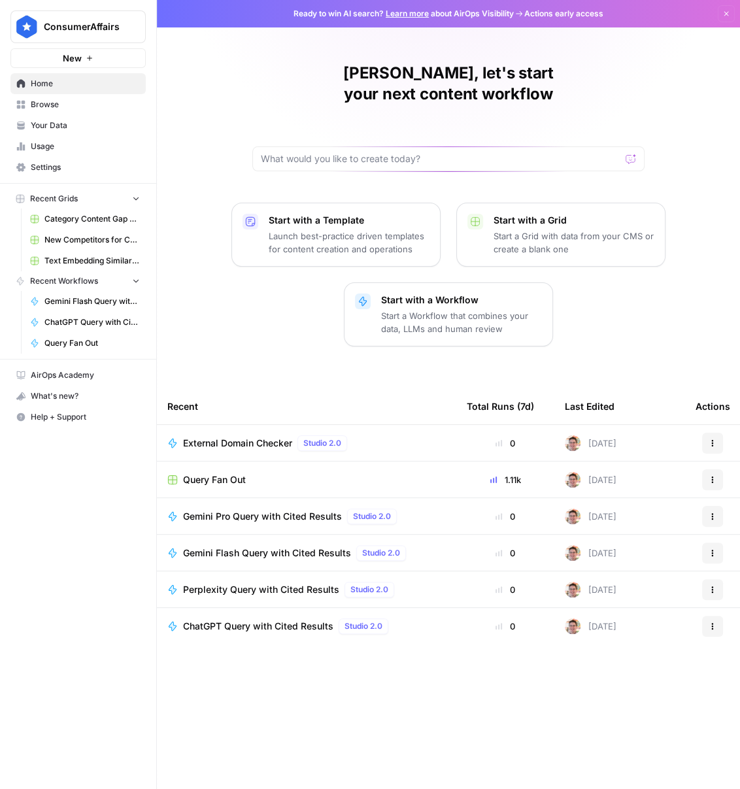
click at [69, 109] on span "Browse" at bounding box center [85, 105] width 109 height 12
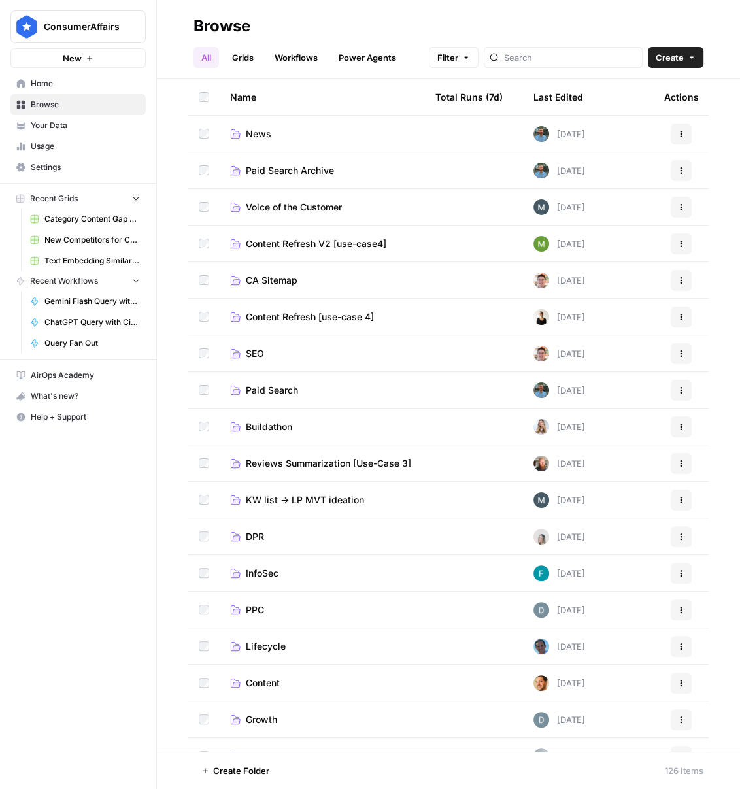
click at [273, 353] on link "SEO" at bounding box center [322, 353] width 184 height 13
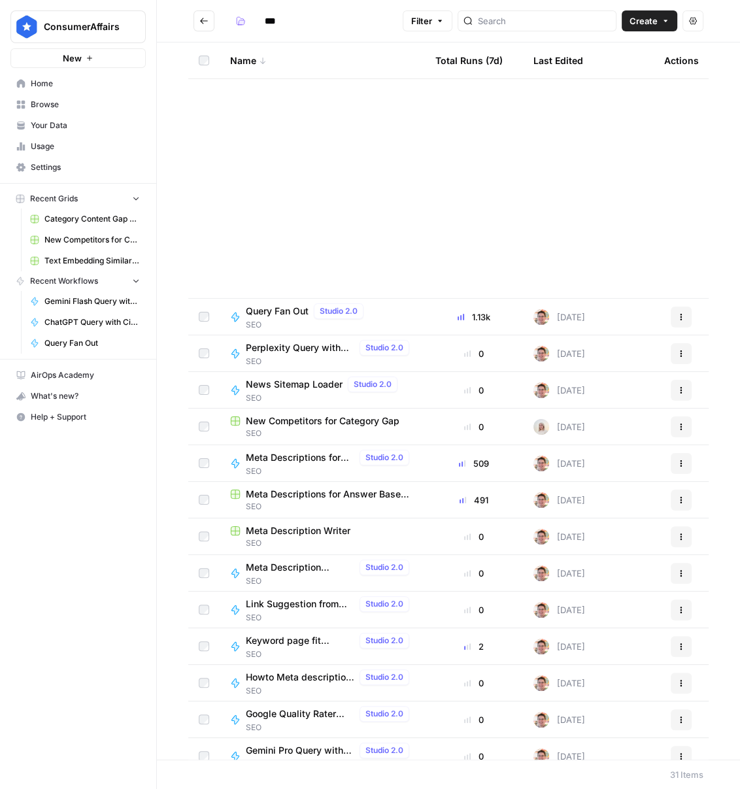
scroll to position [454, 0]
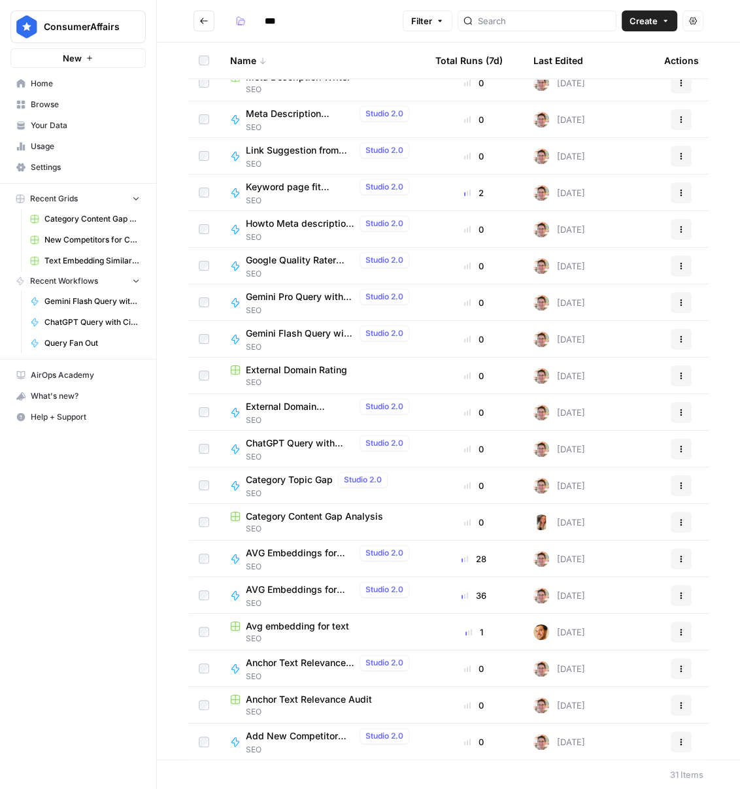
click at [304, 371] on span "External Domain Rating" at bounding box center [296, 369] width 101 height 13
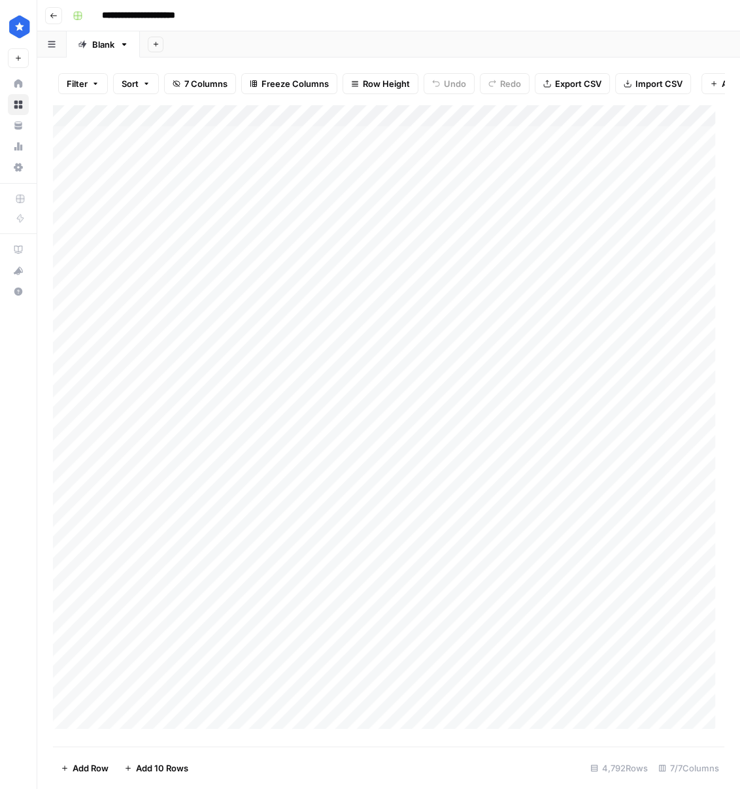
click at [207, 124] on div "Add Column" at bounding box center [388, 422] width 671 height 634
click at [162, 255] on button "Filter" at bounding box center [177, 264] width 144 height 18
type input "Domain"
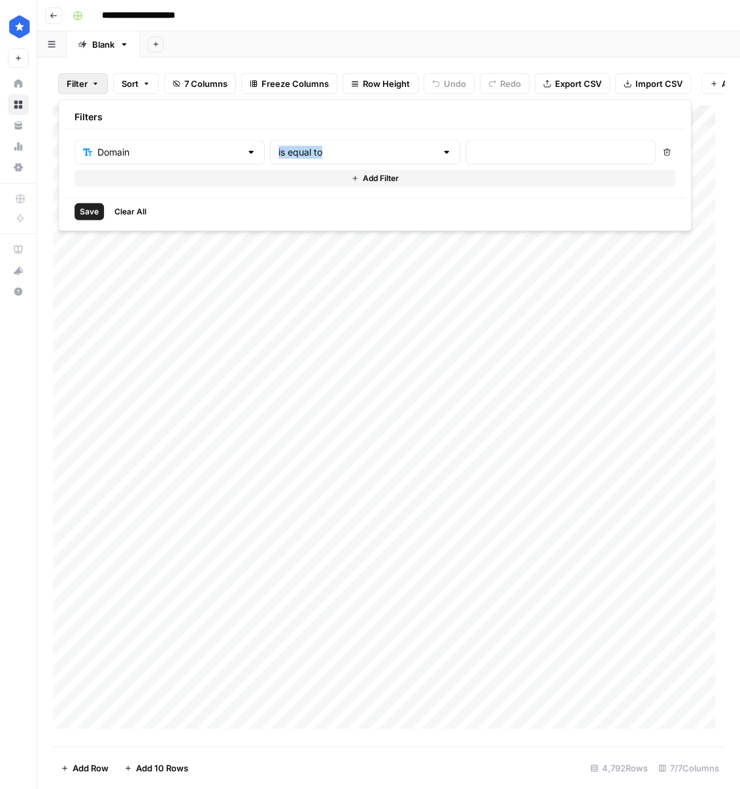
click at [362, 157] on div "is equal to" at bounding box center [365, 152] width 190 height 25
drag, startPoint x: 323, startPoint y: 222, endPoint x: 340, endPoint y: 212, distance: 19.6
click at [323, 222] on span "contains" at bounding box center [305, 220] width 125 height 13
type input "contains"
click at [475, 136] on div "Domain contains Delete Add Filter" at bounding box center [375, 163] width 622 height 68
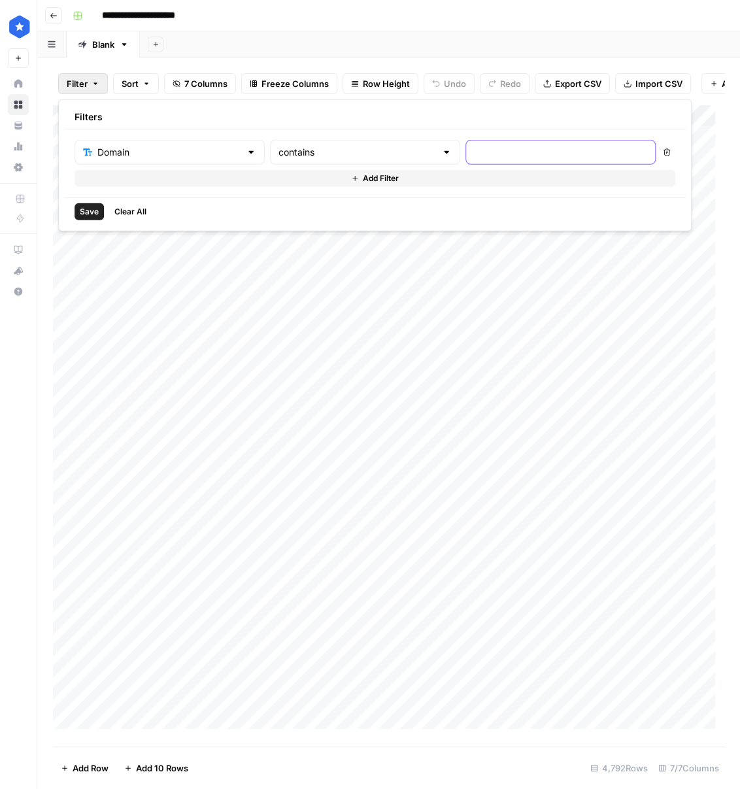
click at [474, 146] on input "text" at bounding box center [560, 152] width 173 height 13
type input ".org"
click at [93, 212] on span "Save" at bounding box center [89, 212] width 19 height 12
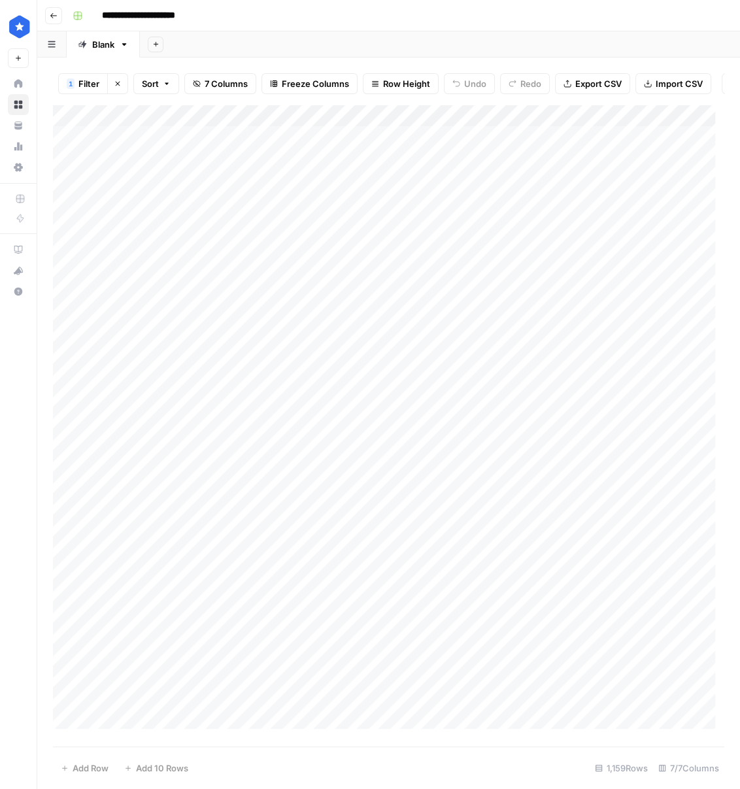
click at [558, 123] on div "Add Column" at bounding box center [388, 422] width 671 height 634
click at [513, 210] on span "Filter" at bounding box center [534, 216] width 114 height 13
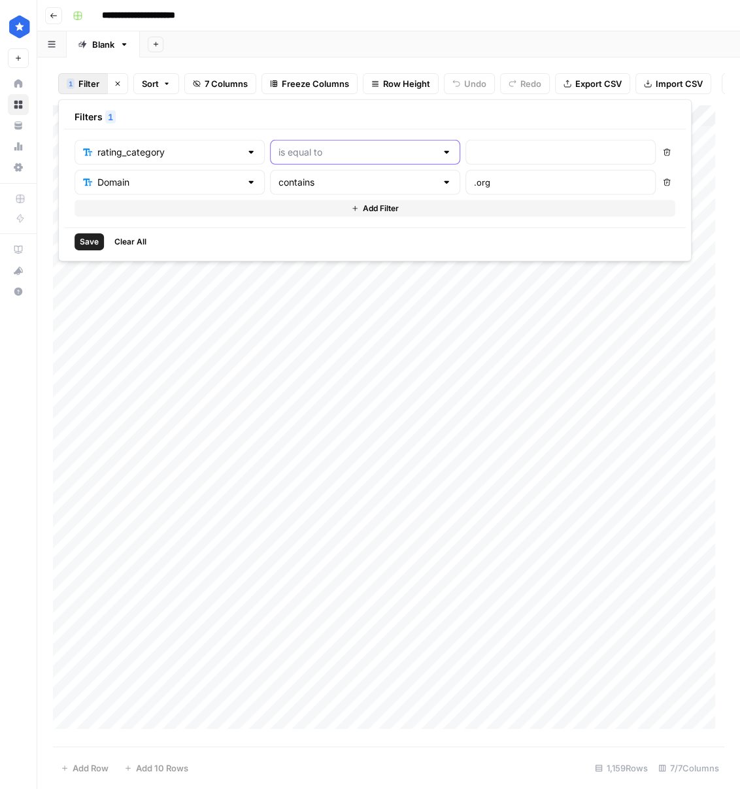
click at [302, 148] on input "text" at bounding box center [358, 152] width 158 height 13
click at [511, 311] on div "Add Column" at bounding box center [388, 422] width 671 height 634
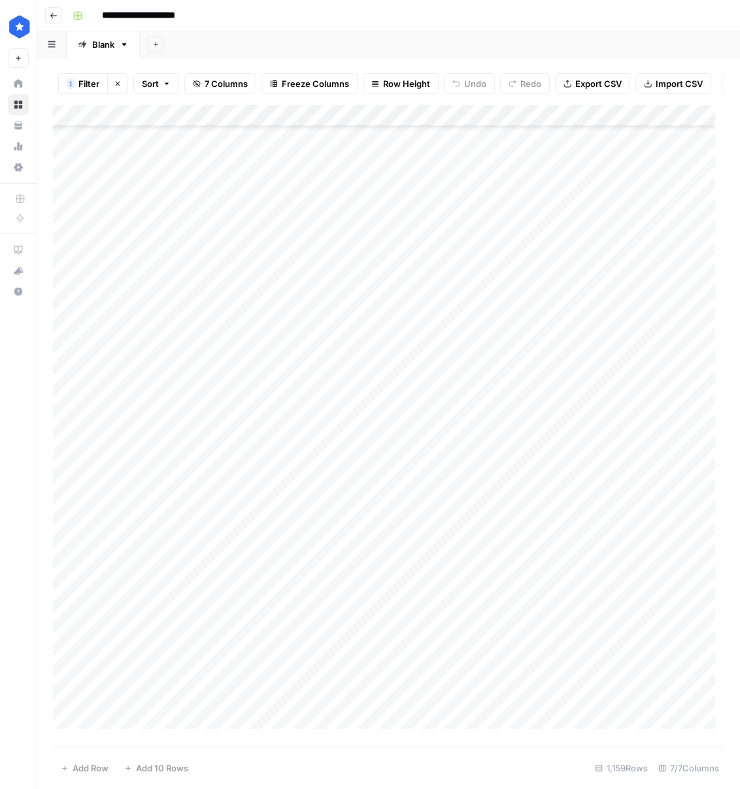
scroll to position [1479, 0]
click at [133, 535] on div "Add Column" at bounding box center [388, 422] width 671 height 634
click at [555, 121] on div "Add Column" at bounding box center [388, 422] width 671 height 634
click at [520, 153] on input "rating_category" at bounding box center [530, 156] width 133 height 13
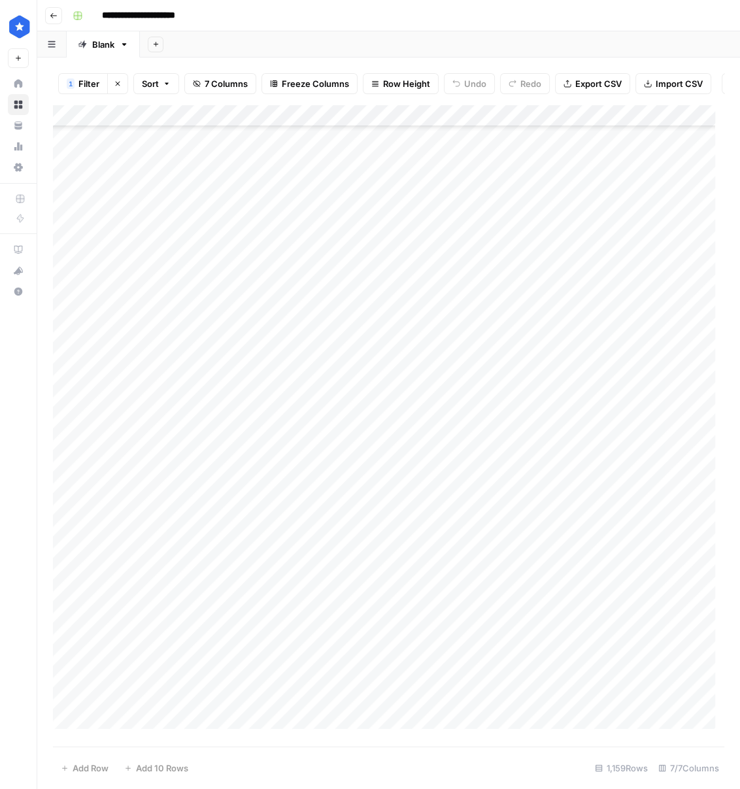
click at [555, 121] on div "Add Column" at bounding box center [388, 422] width 671 height 634
click at [493, 213] on span "Filter" at bounding box center [534, 216] width 114 height 13
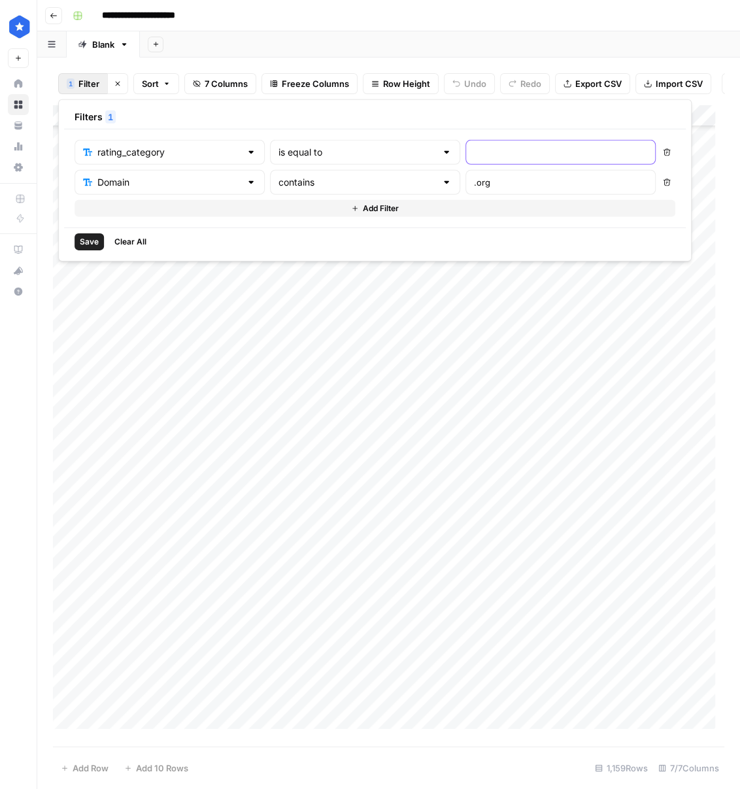
click at [474, 156] on input "text" at bounding box center [560, 152] width 173 height 13
type input "Poor"
click at [89, 245] on span "Save" at bounding box center [89, 242] width 19 height 12
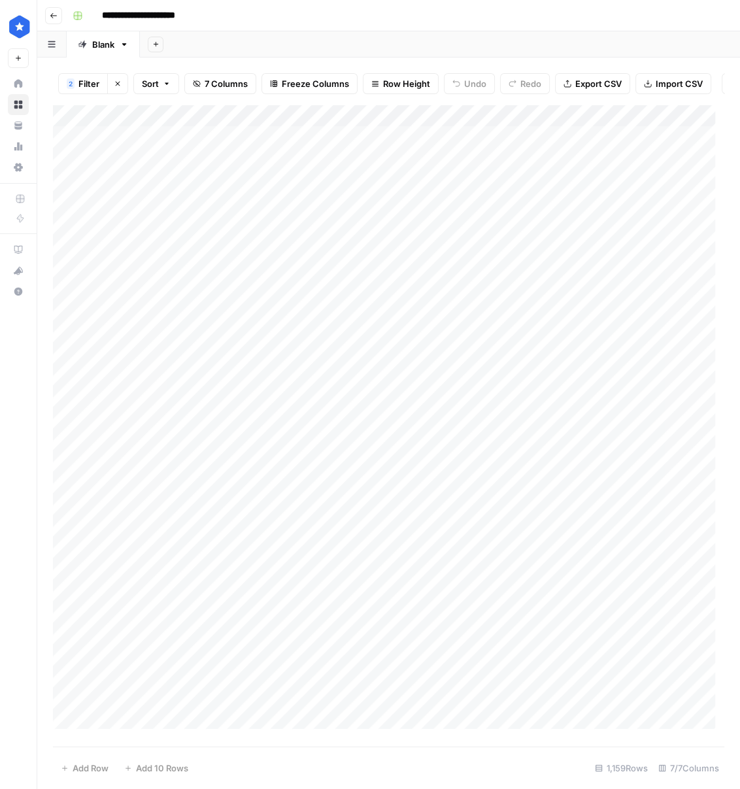
click at [565, 122] on div "Add Column" at bounding box center [388, 422] width 671 height 634
drag, startPoint x: 515, startPoint y: 219, endPoint x: 611, endPoint y: 390, distance: 195.8
click at [620, 386] on body "**********" at bounding box center [370, 394] width 740 height 789
click at [533, 427] on div "Add Column" at bounding box center [388, 422] width 671 height 634
click at [160, 547] on div "Add Column" at bounding box center [388, 422] width 671 height 634
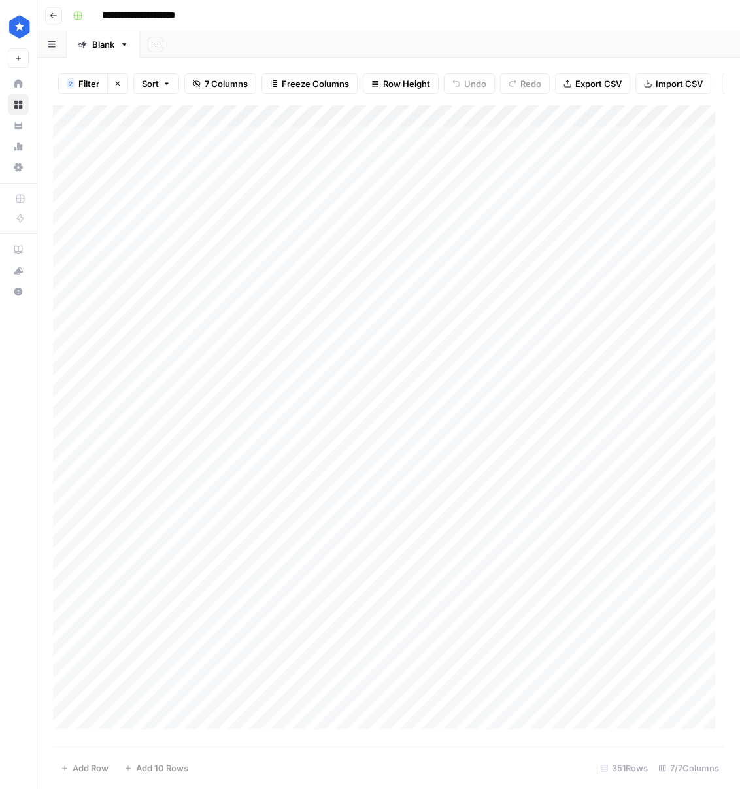
click at [610, 543] on div "Add Column" at bounding box center [388, 422] width 671 height 634
click at [620, 545] on div "Add Column" at bounding box center [388, 422] width 671 height 634
click at [498, 490] on div "Add Column" at bounding box center [388, 422] width 671 height 634
